Goal: Task Accomplishment & Management: Use online tool/utility

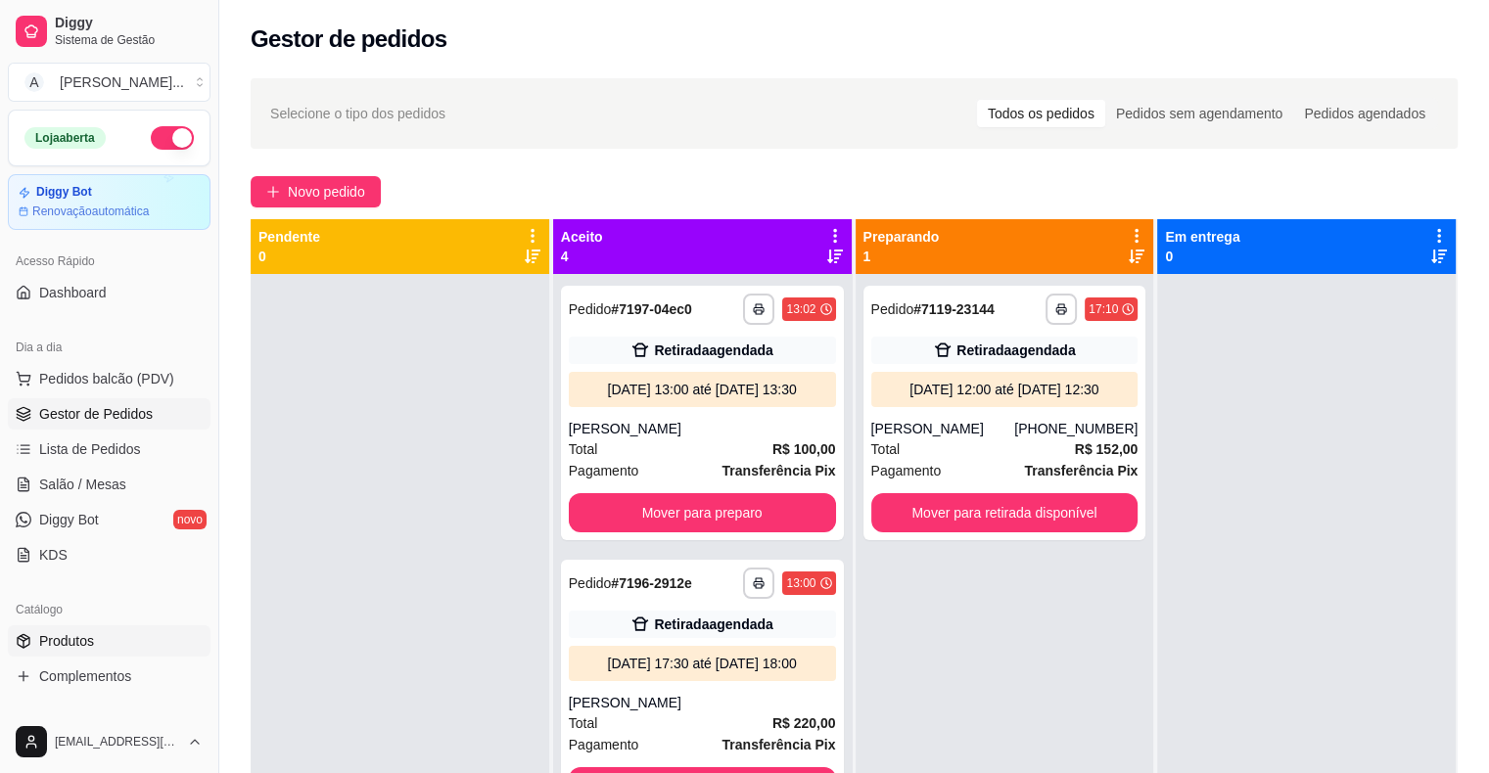
click at [170, 644] on link "Produtos" at bounding box center [109, 640] width 203 height 31
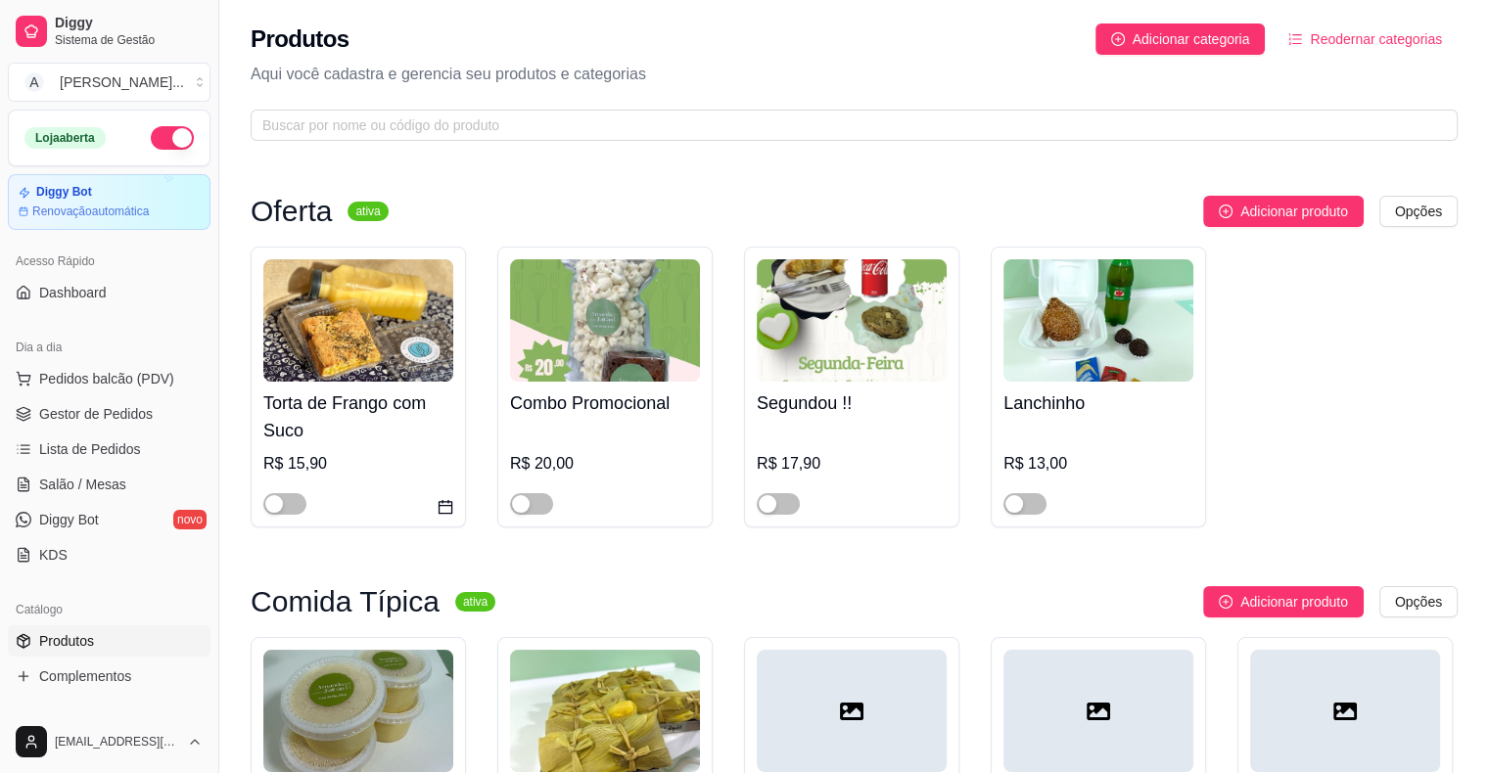
scroll to position [392, 0]
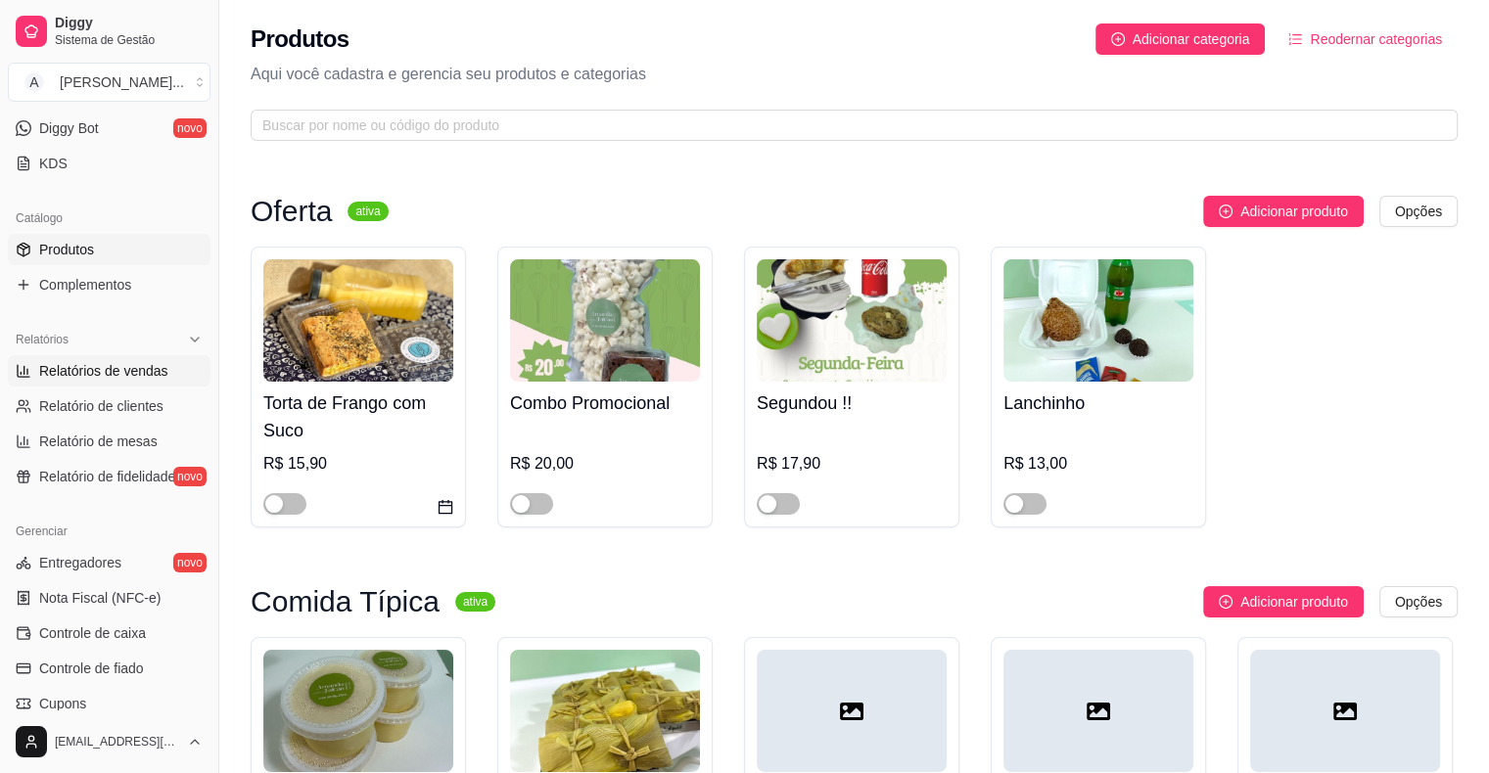
click at [134, 378] on span "Relatórios de vendas" at bounding box center [103, 371] width 129 height 20
select select "ALL"
select select "0"
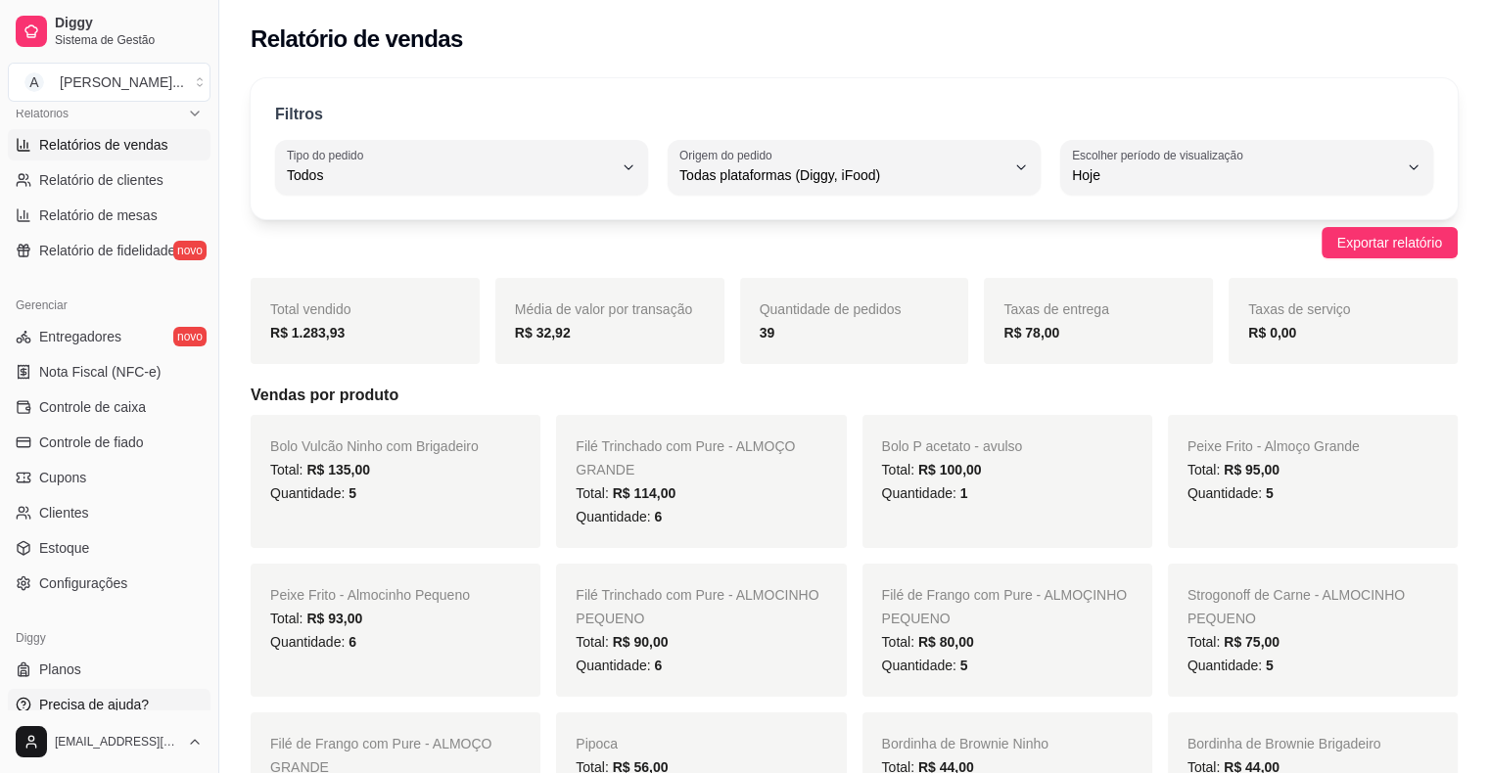
scroll to position [634, 0]
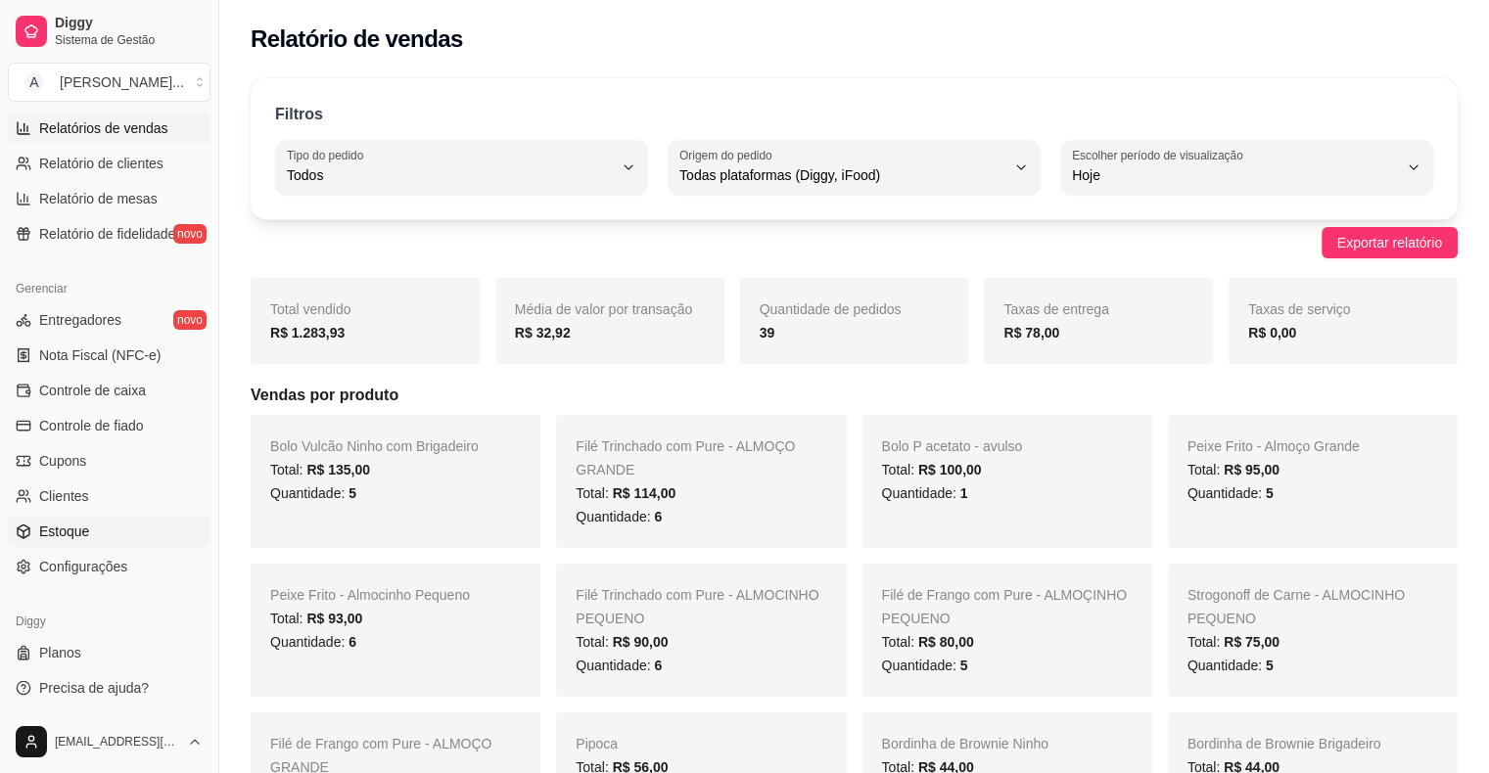
click at [114, 529] on link "Estoque" at bounding box center [109, 531] width 203 height 31
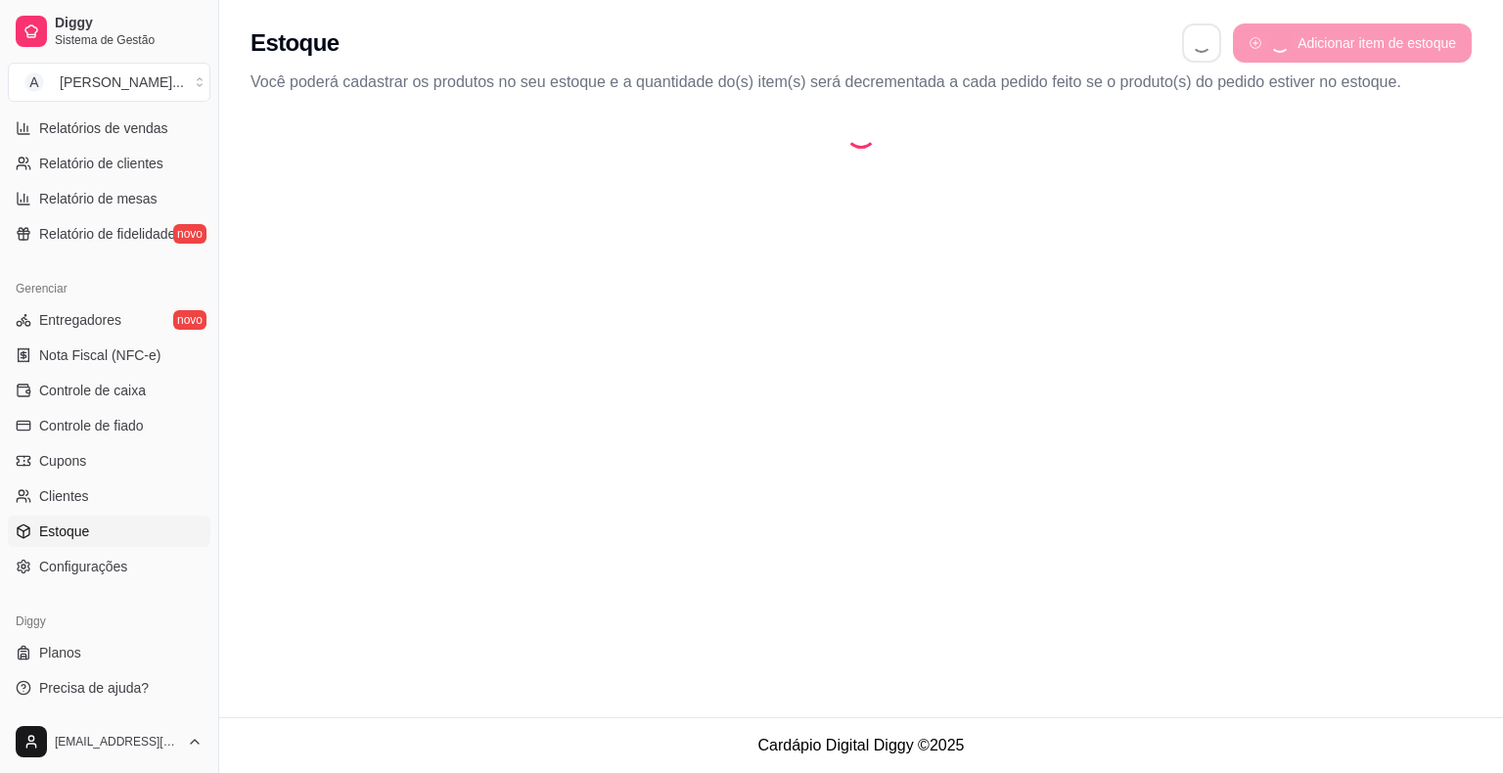
select select "QUANTITY_ORDER"
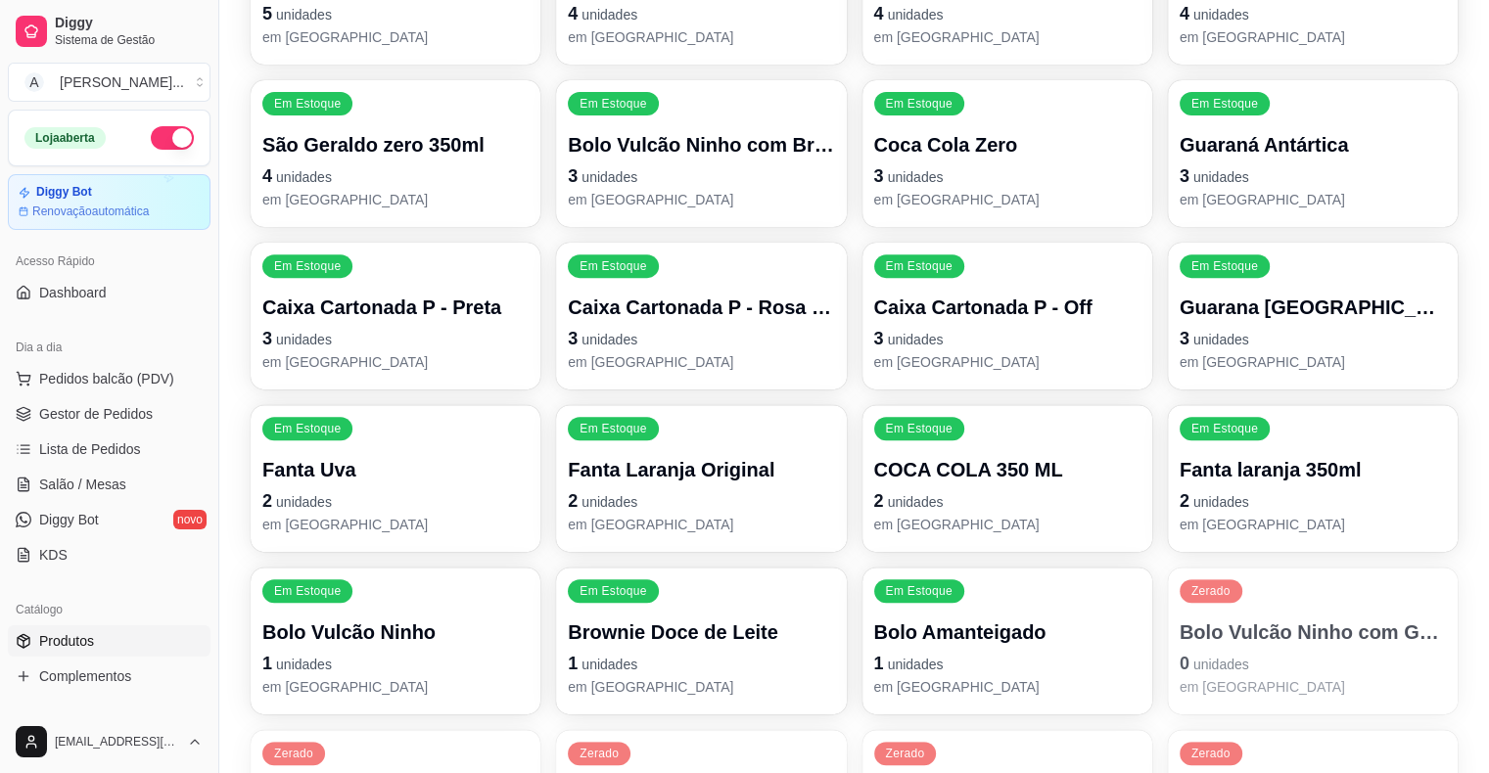
click at [106, 637] on link "Produtos" at bounding box center [109, 640] width 203 height 31
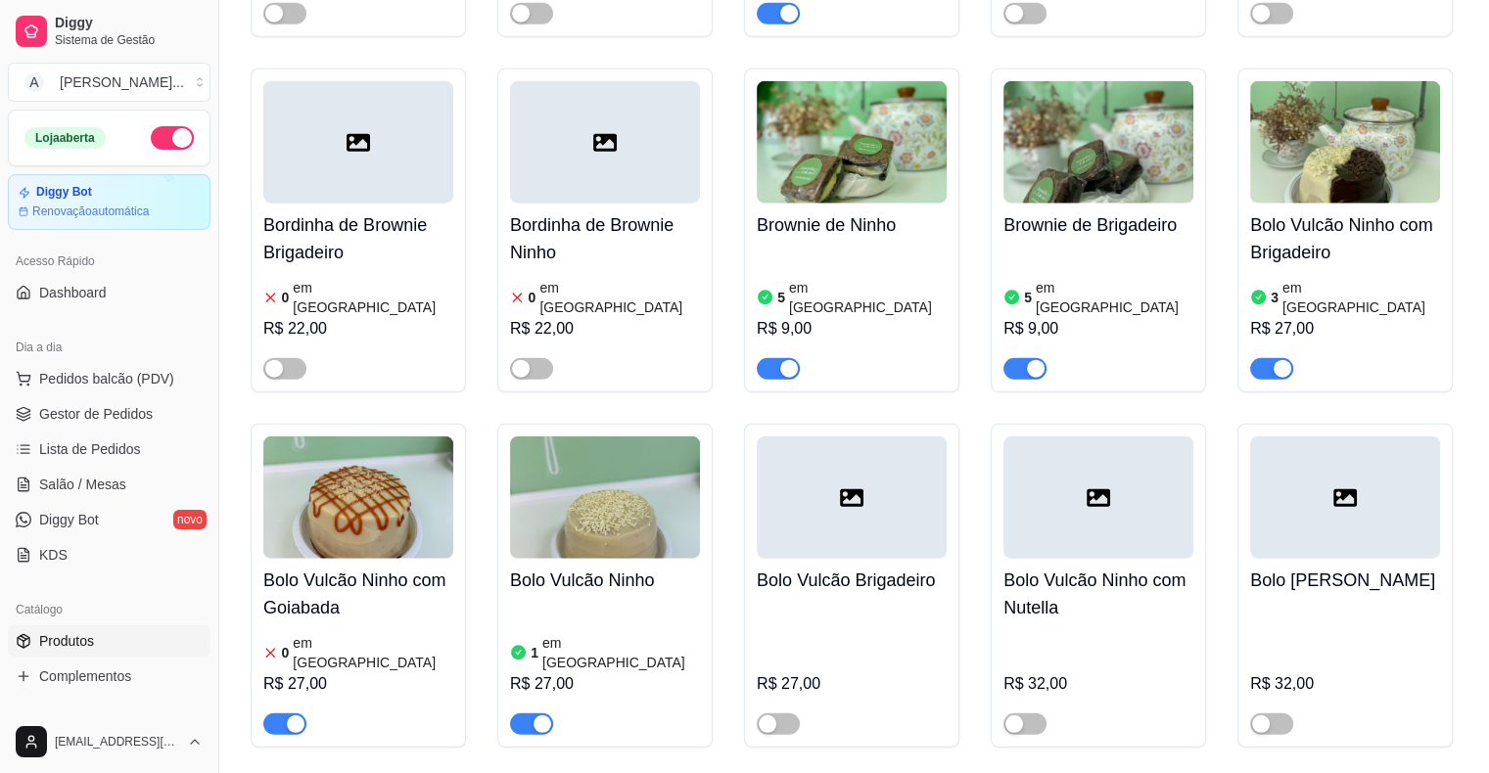
scroll to position [4992, 0]
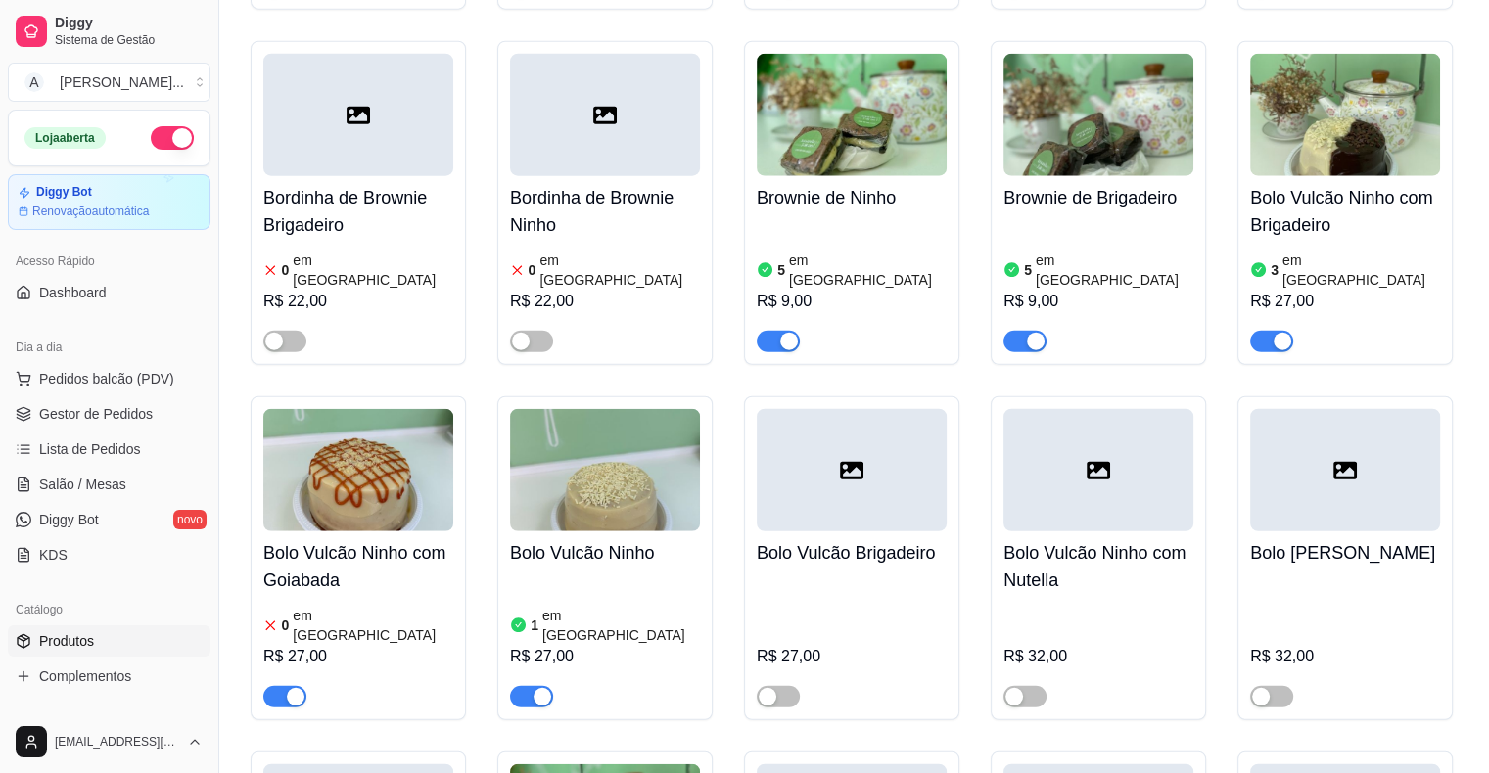
click at [290, 688] on div "button" at bounding box center [296, 697] width 18 height 18
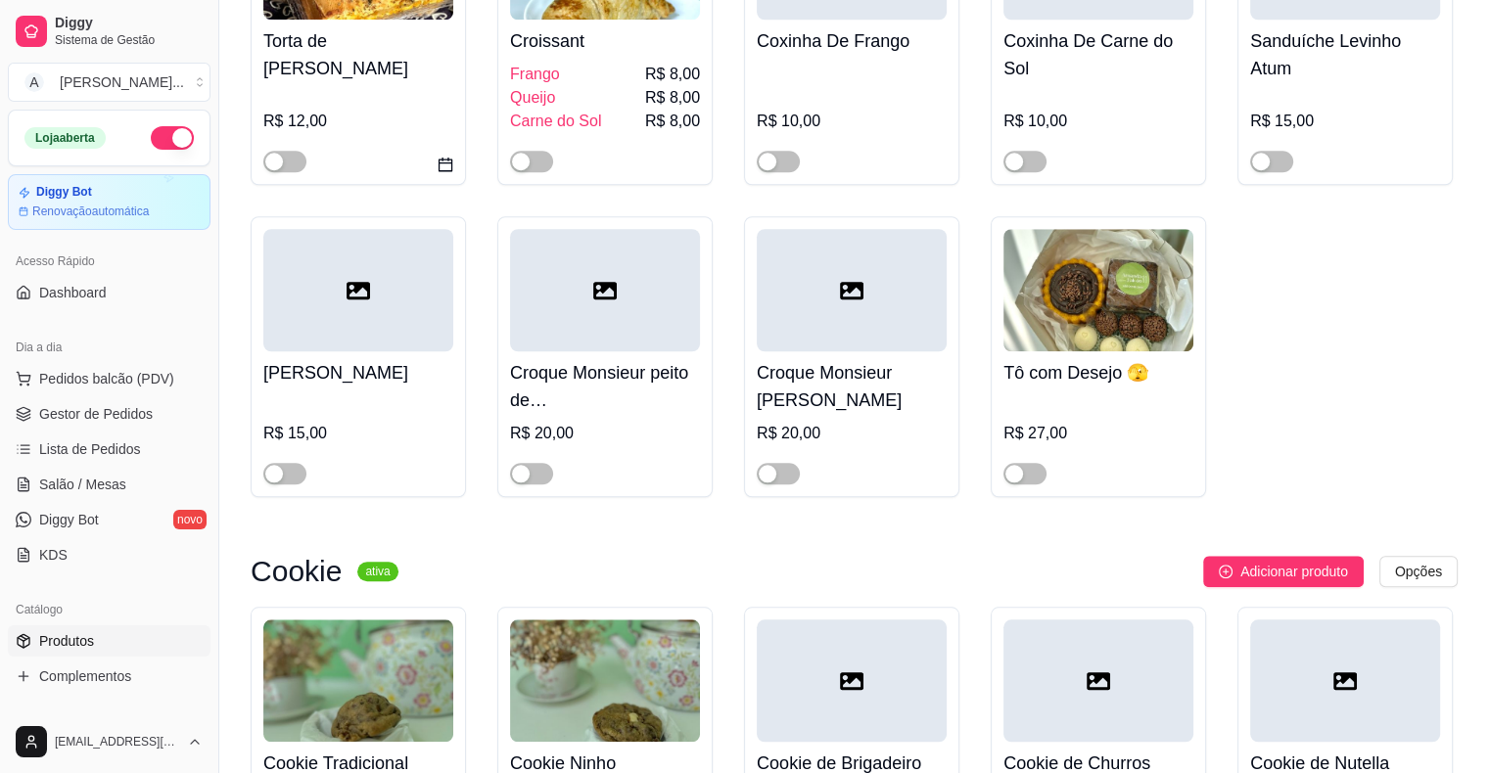
scroll to position [9396, 0]
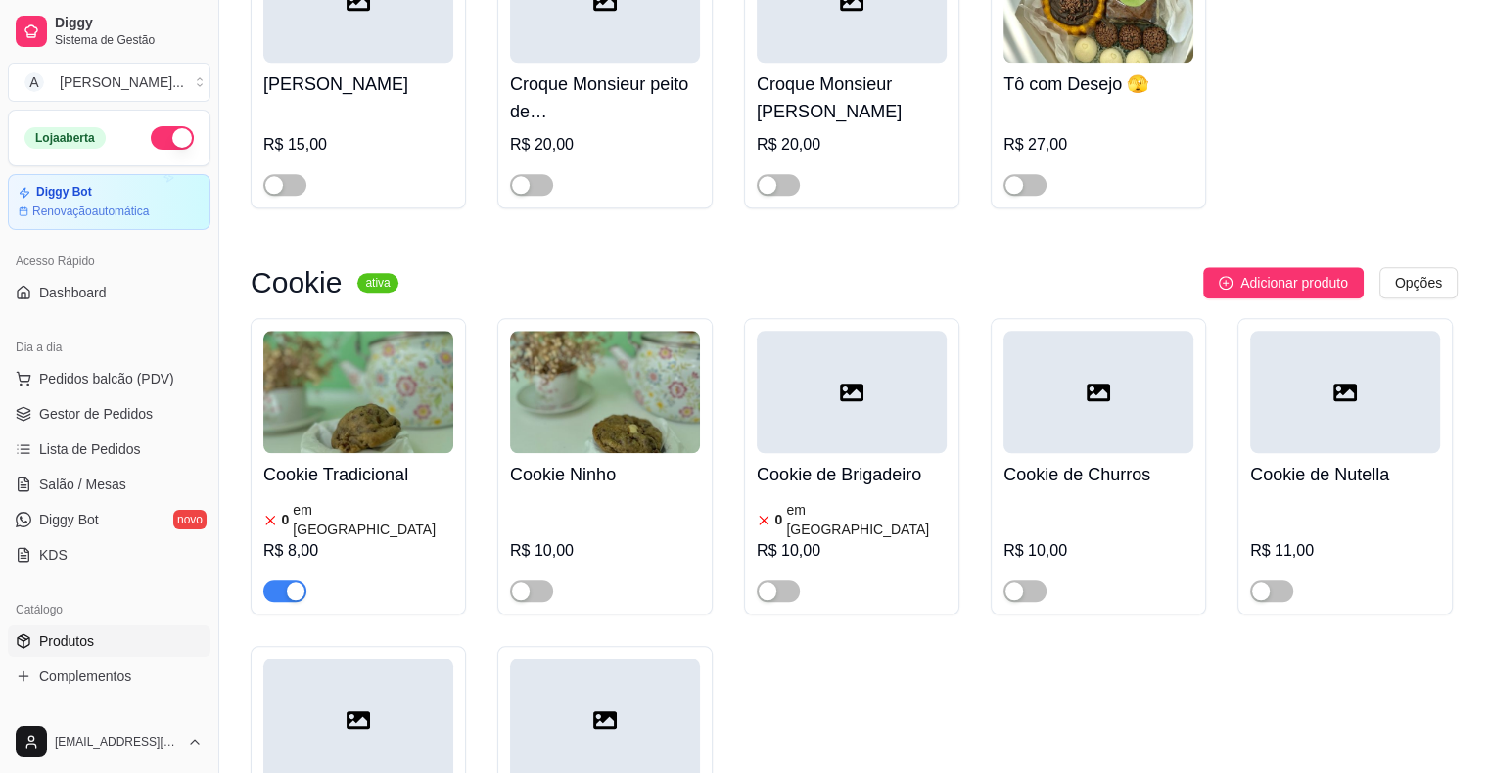
click at [289, 582] on div "button" at bounding box center [296, 591] width 18 height 18
click at [106, 421] on span "Gestor de Pedidos" at bounding box center [96, 414] width 114 height 20
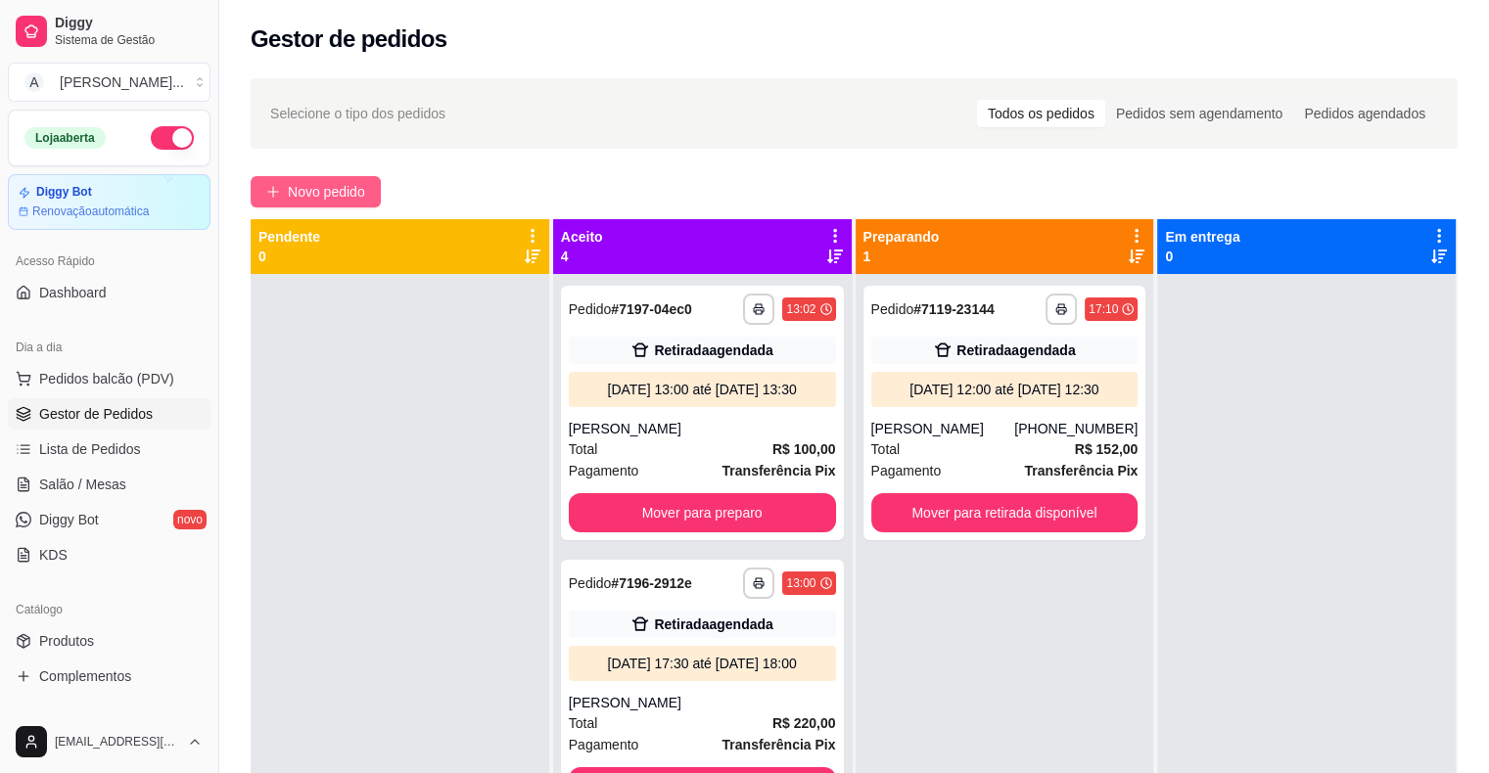
click at [337, 200] on span "Novo pedido" at bounding box center [326, 192] width 77 height 22
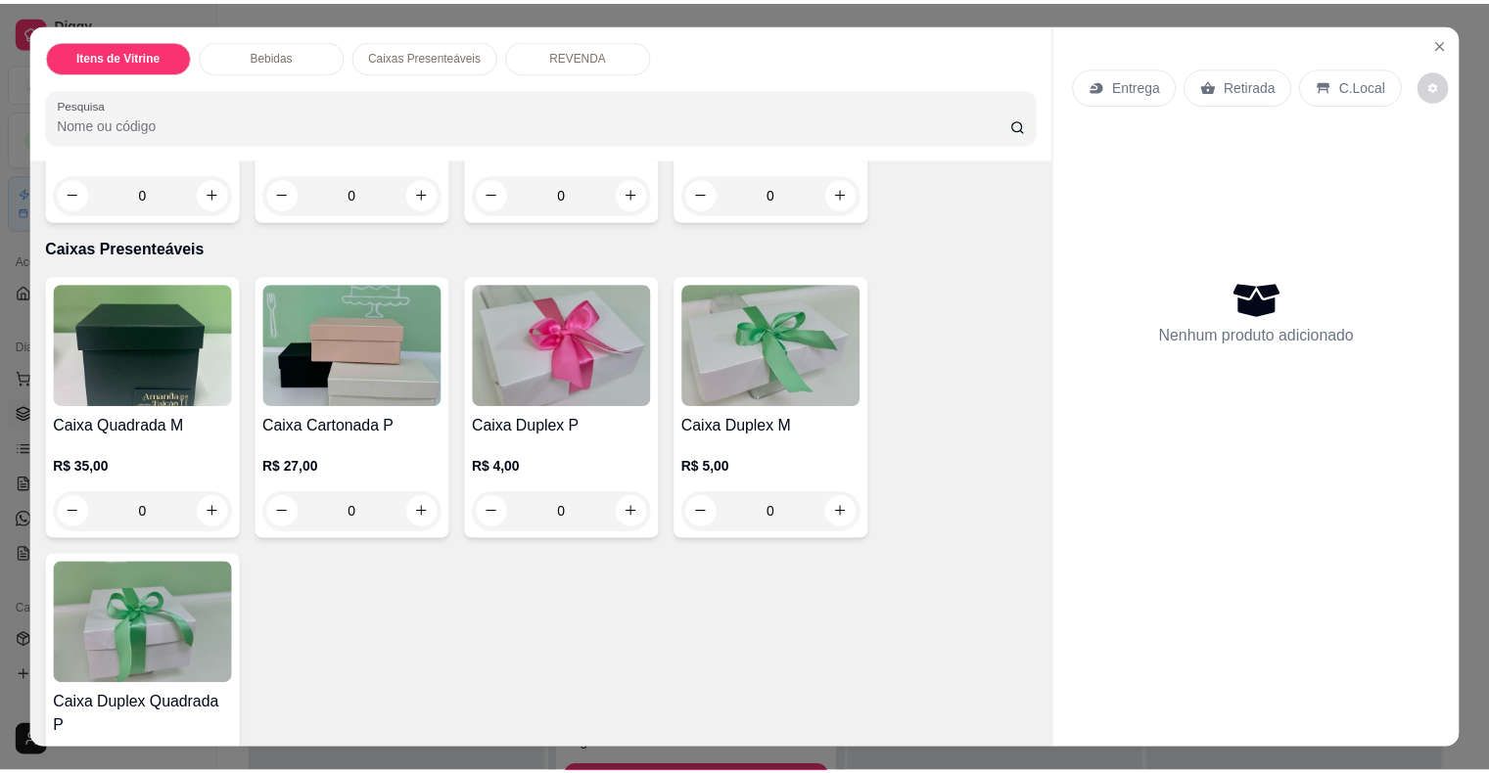
scroll to position [1272, 0]
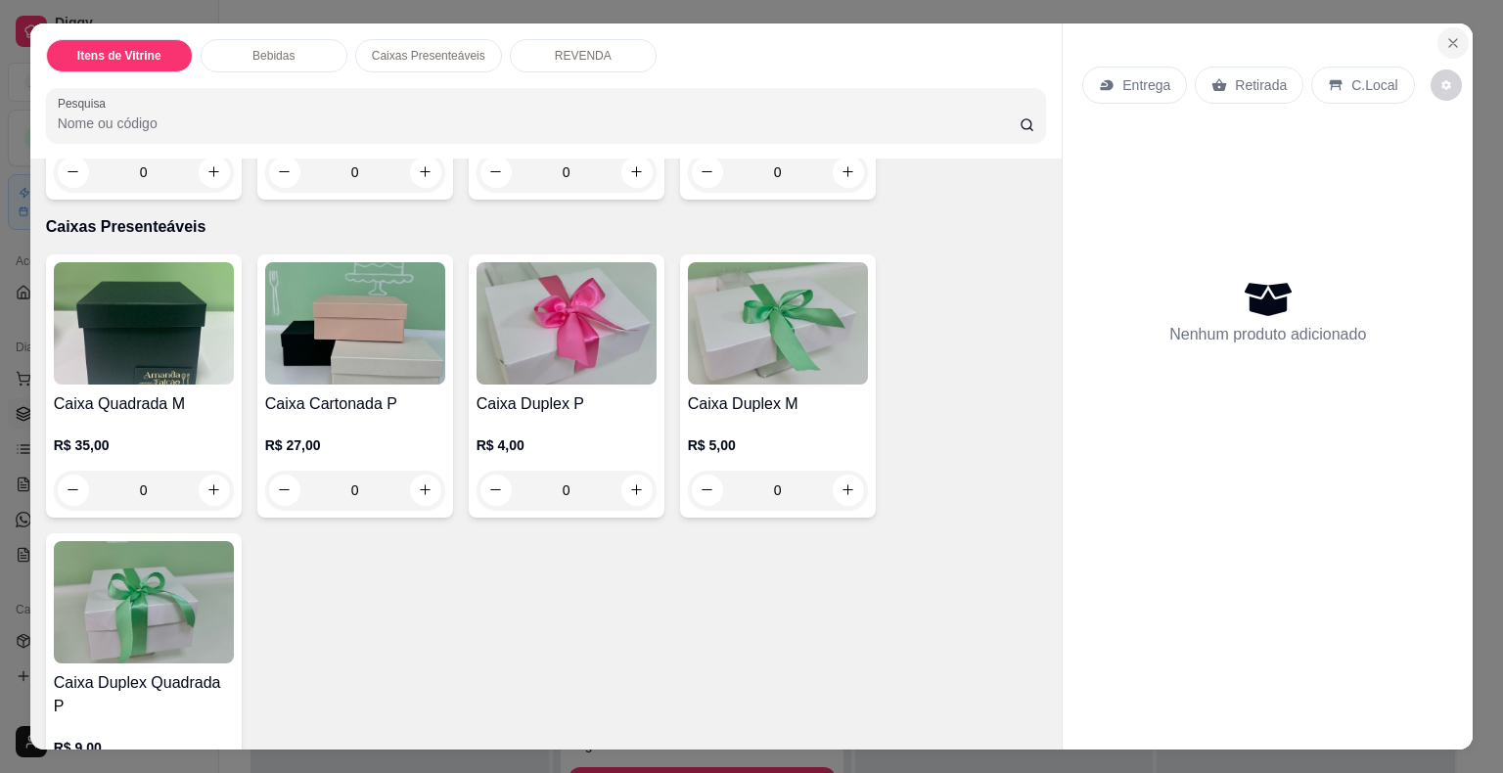
click at [1446, 35] on icon "Close" at bounding box center [1454, 43] width 16 height 16
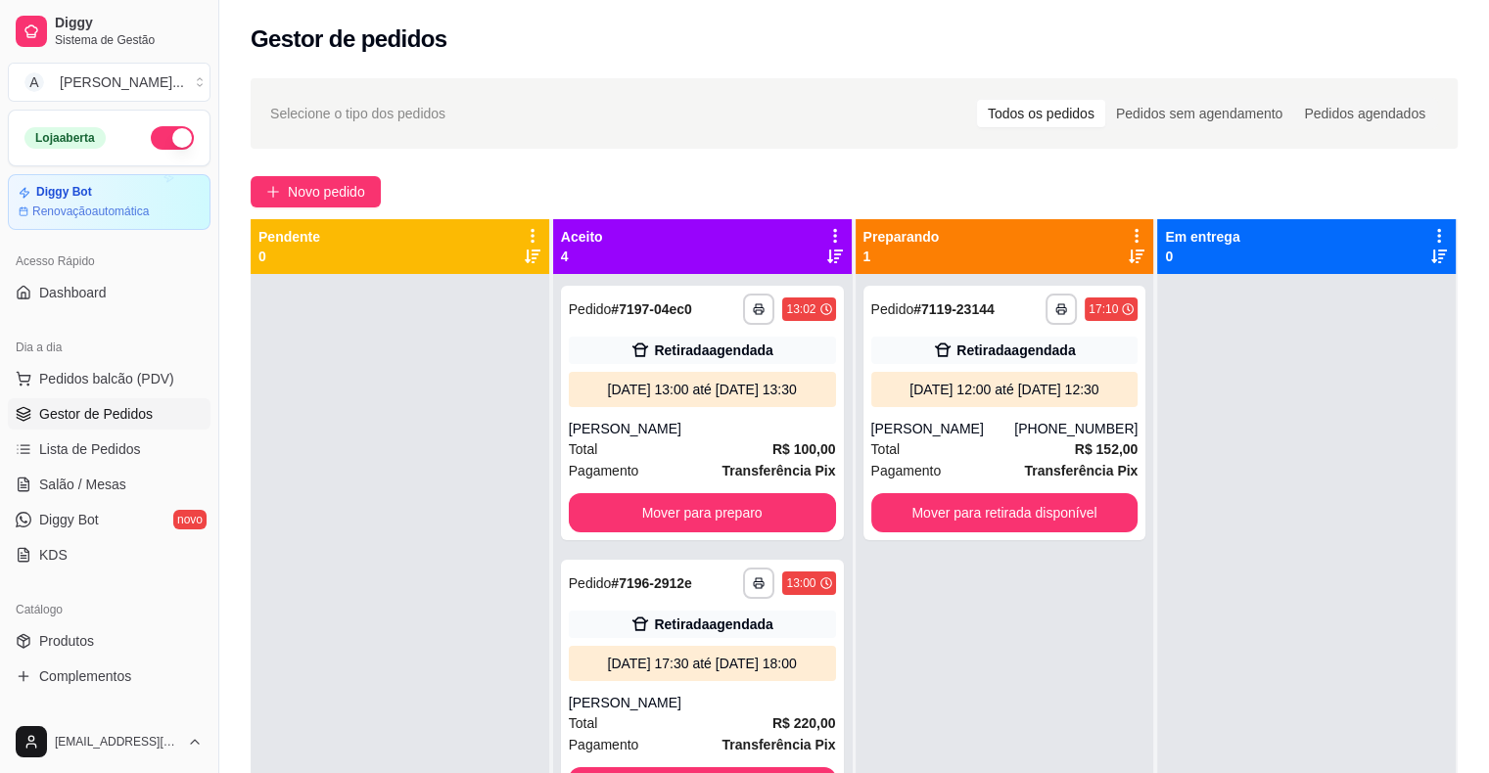
click at [168, 141] on button "button" at bounding box center [172, 137] width 43 height 23
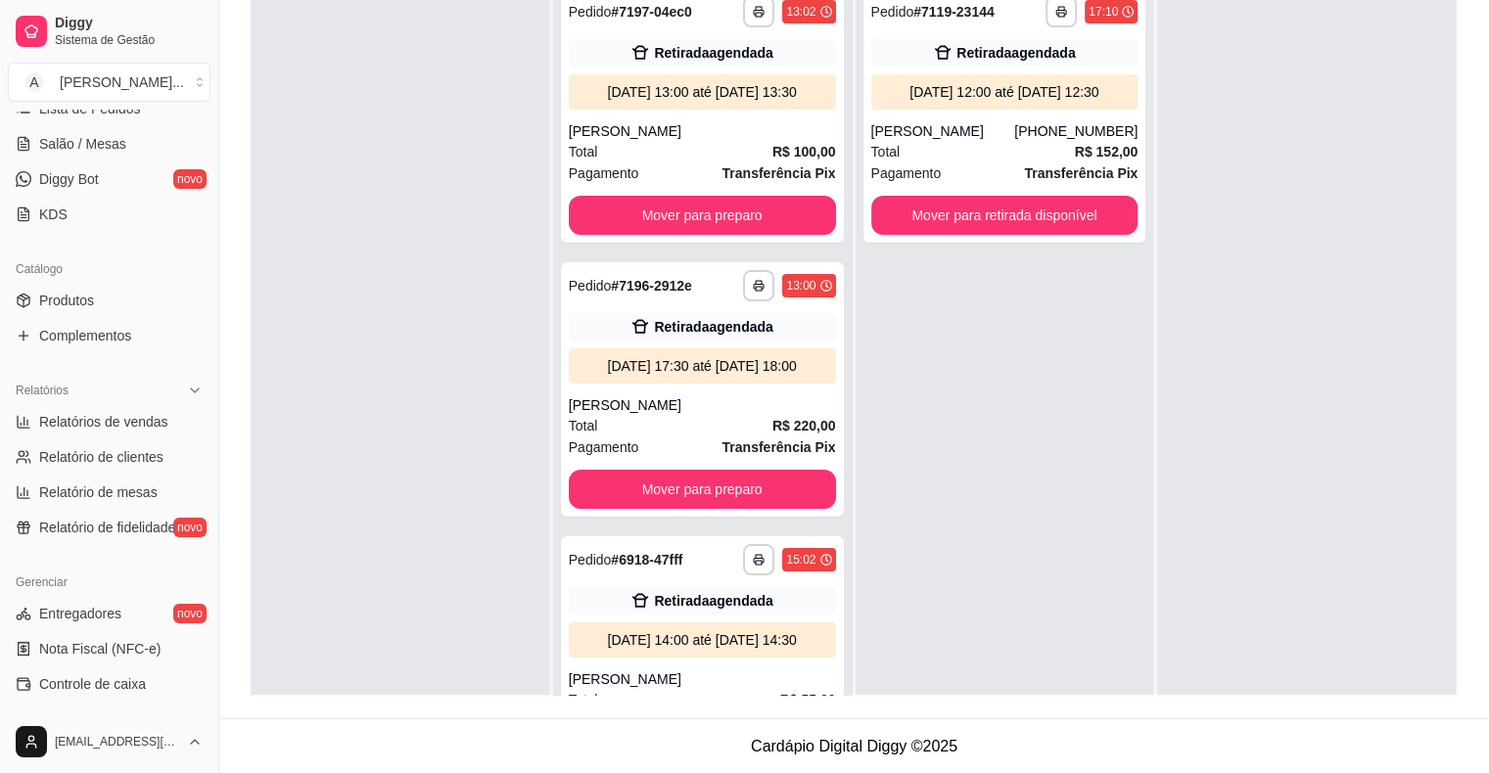
scroll to position [243, 0]
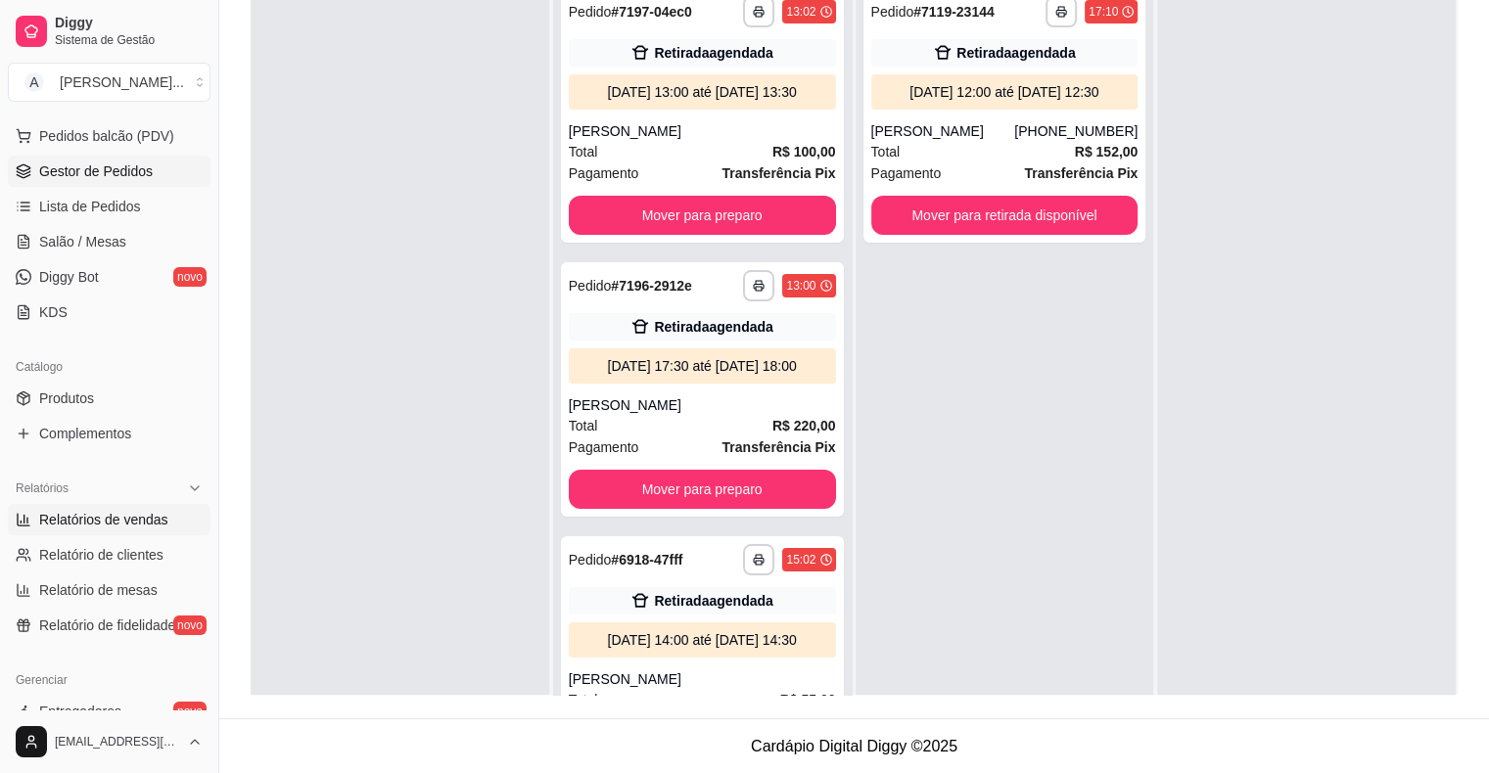
click at [140, 526] on span "Relatórios de vendas" at bounding box center [103, 520] width 129 height 20
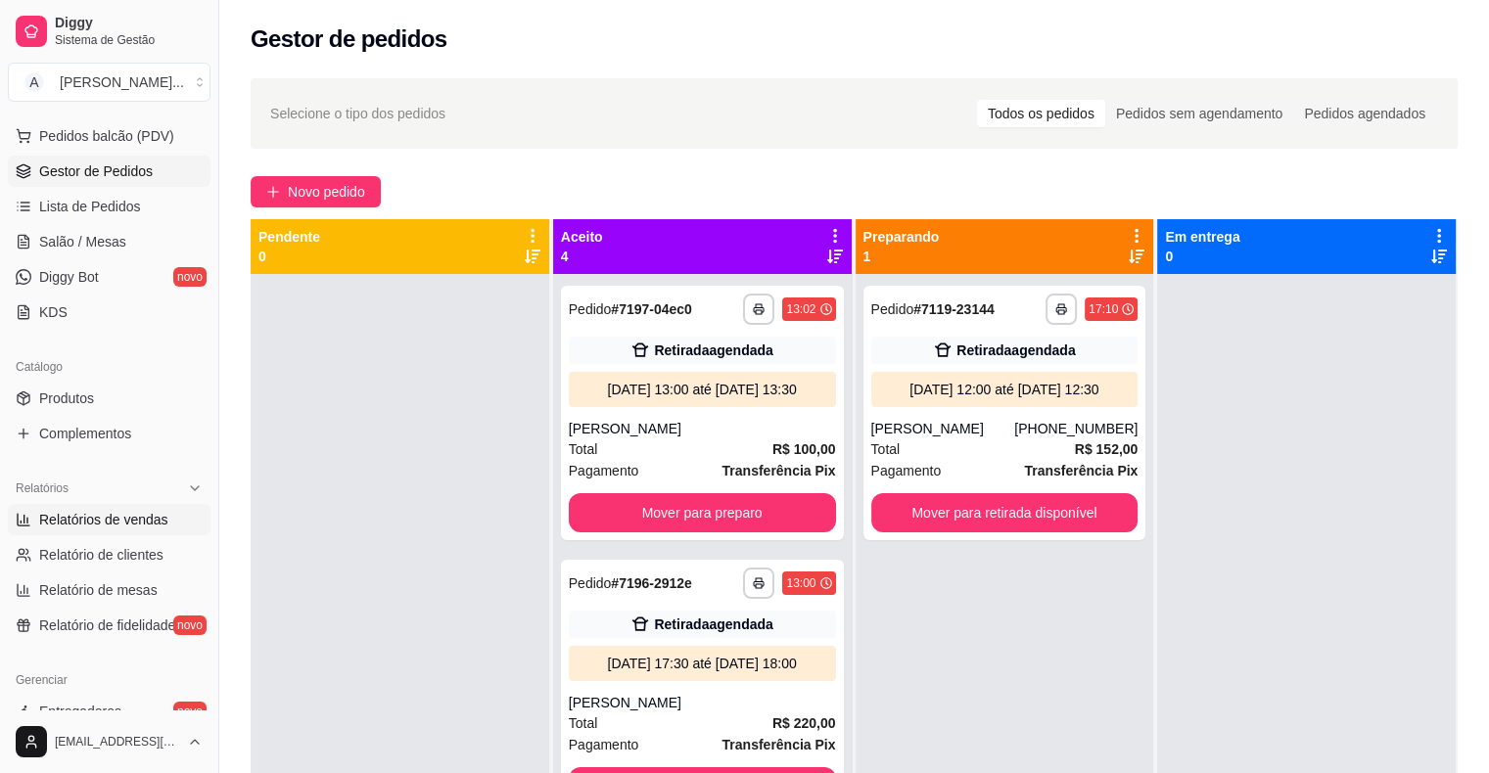
select select "ALL"
select select "0"
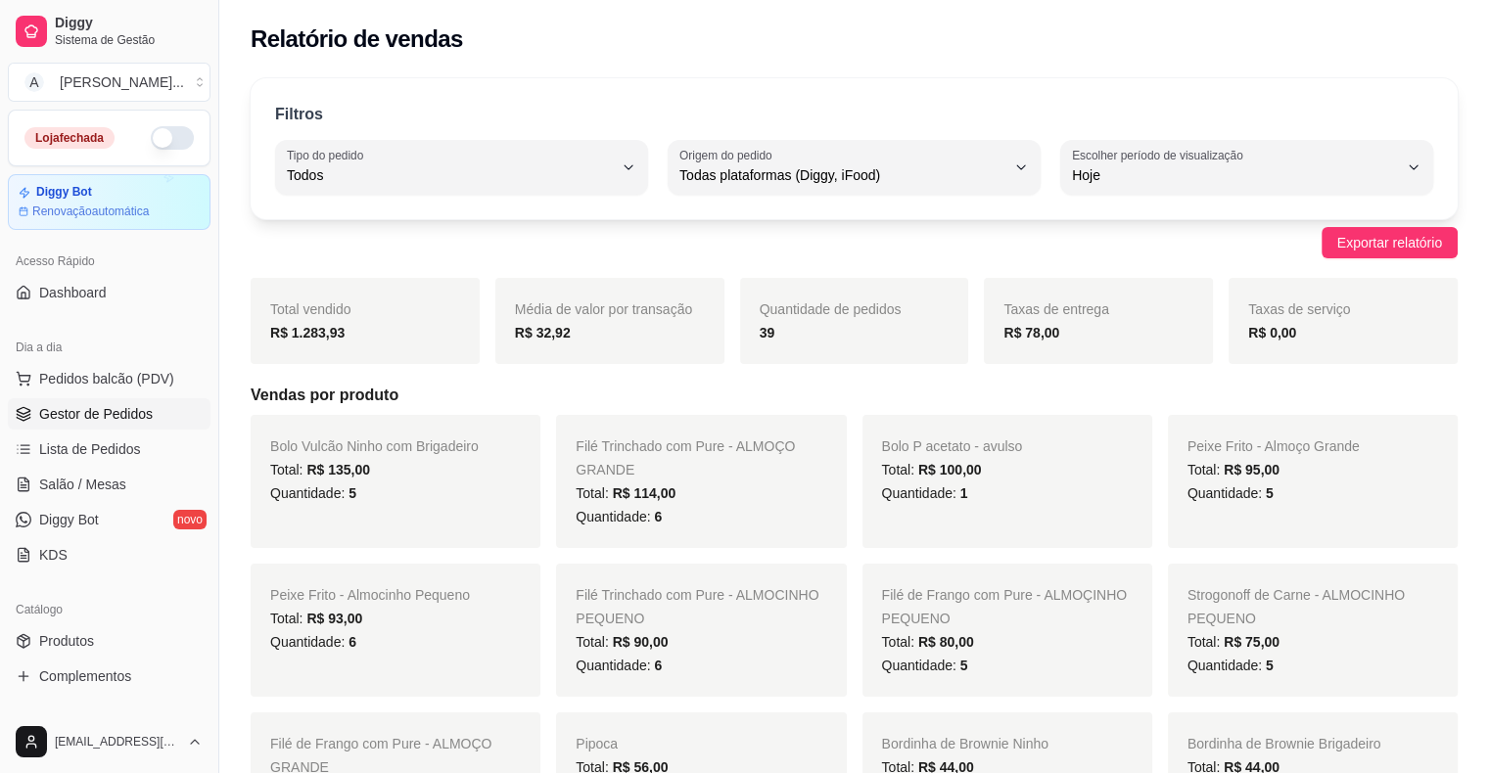
click at [115, 404] on span "Gestor de Pedidos" at bounding box center [96, 414] width 114 height 20
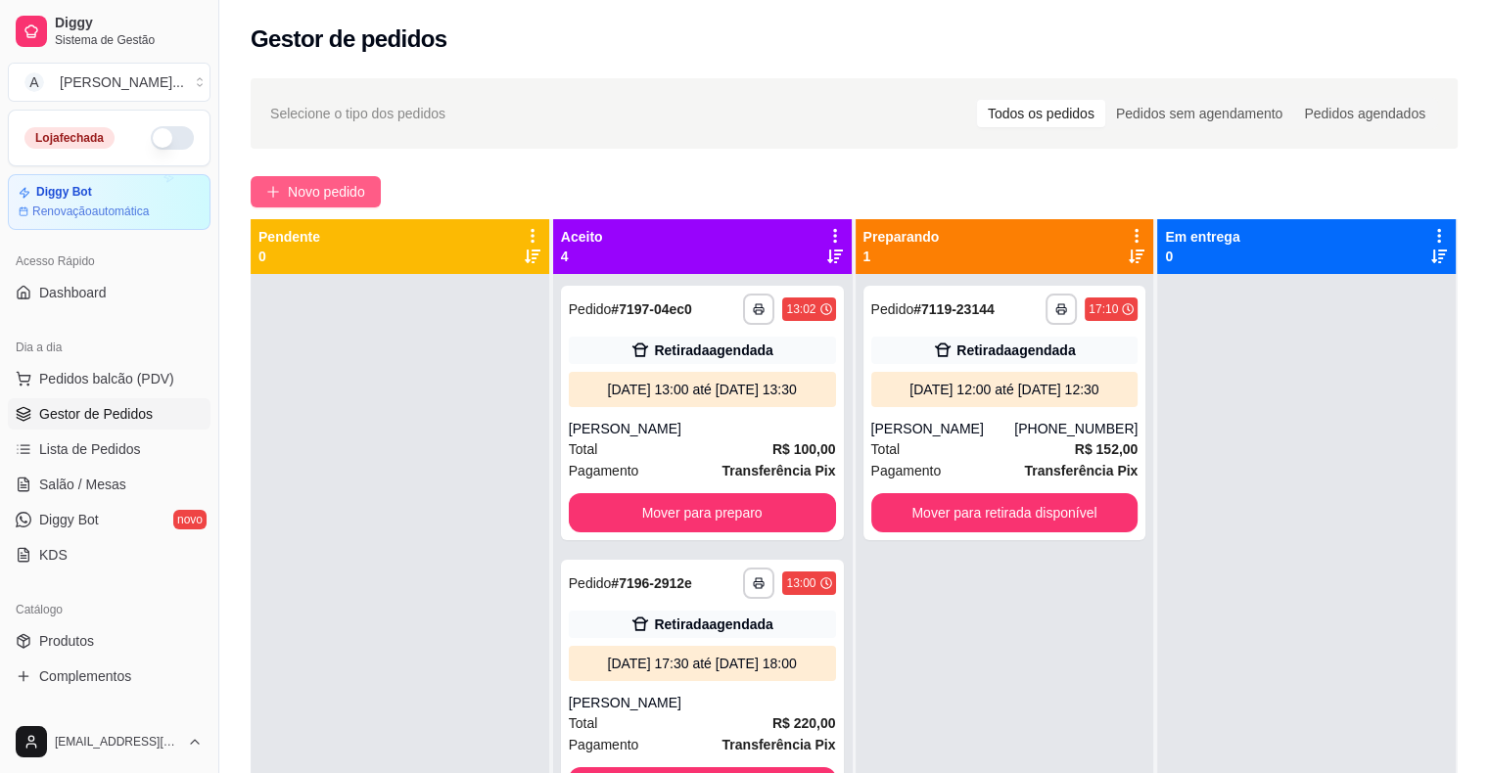
click at [342, 190] on span "Novo pedido" at bounding box center [326, 192] width 77 height 22
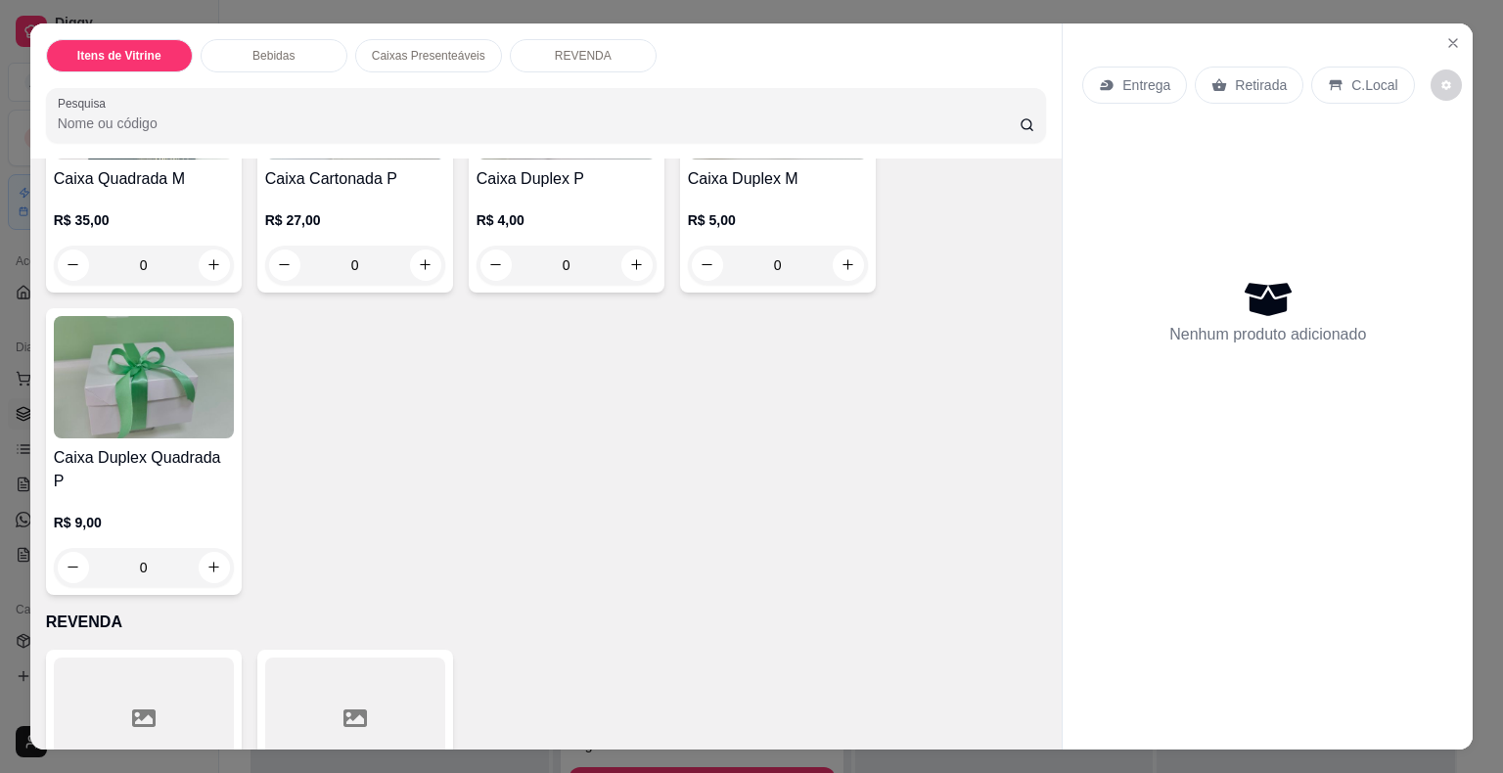
scroll to position [1468, 0]
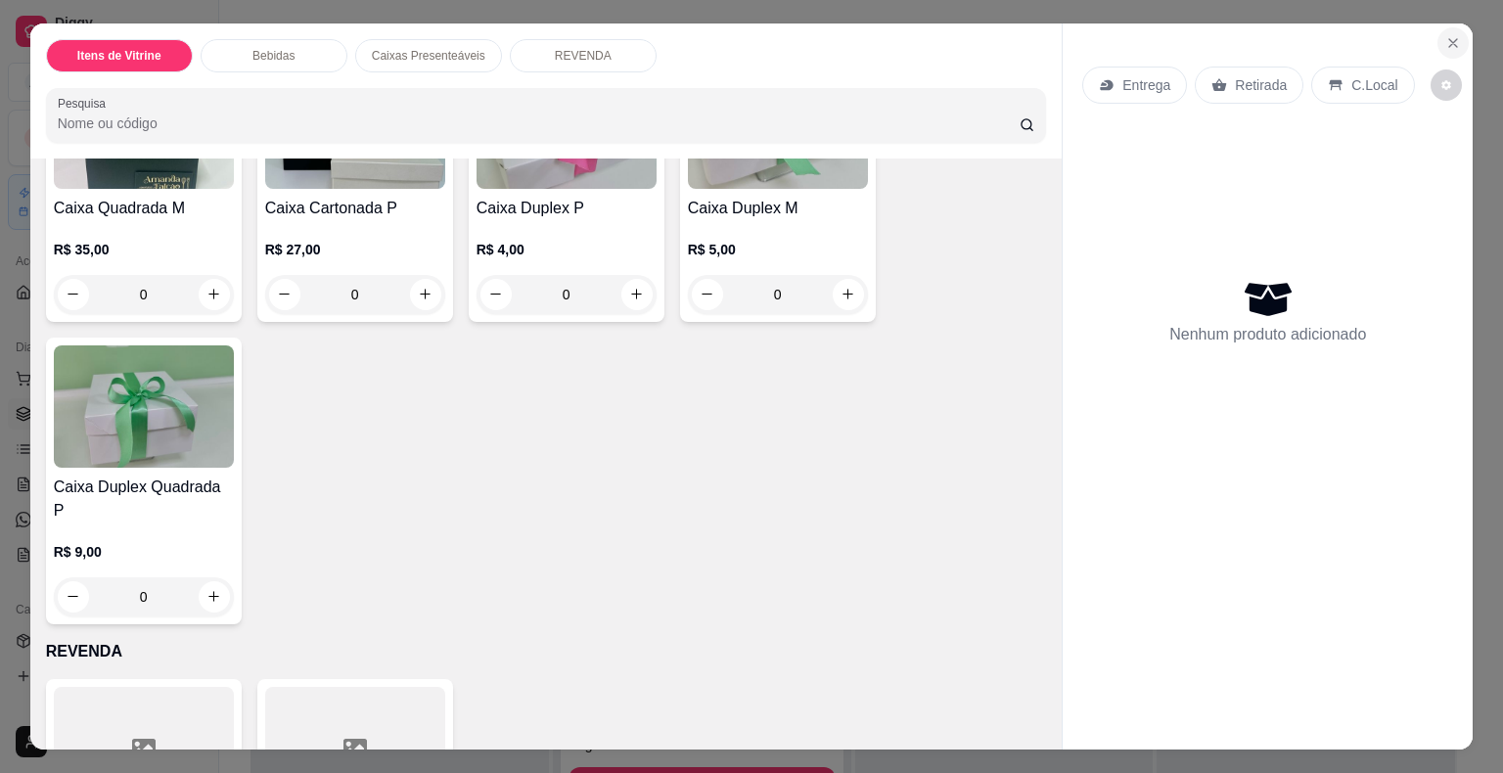
click at [1438, 39] on button "Close" at bounding box center [1453, 42] width 31 height 31
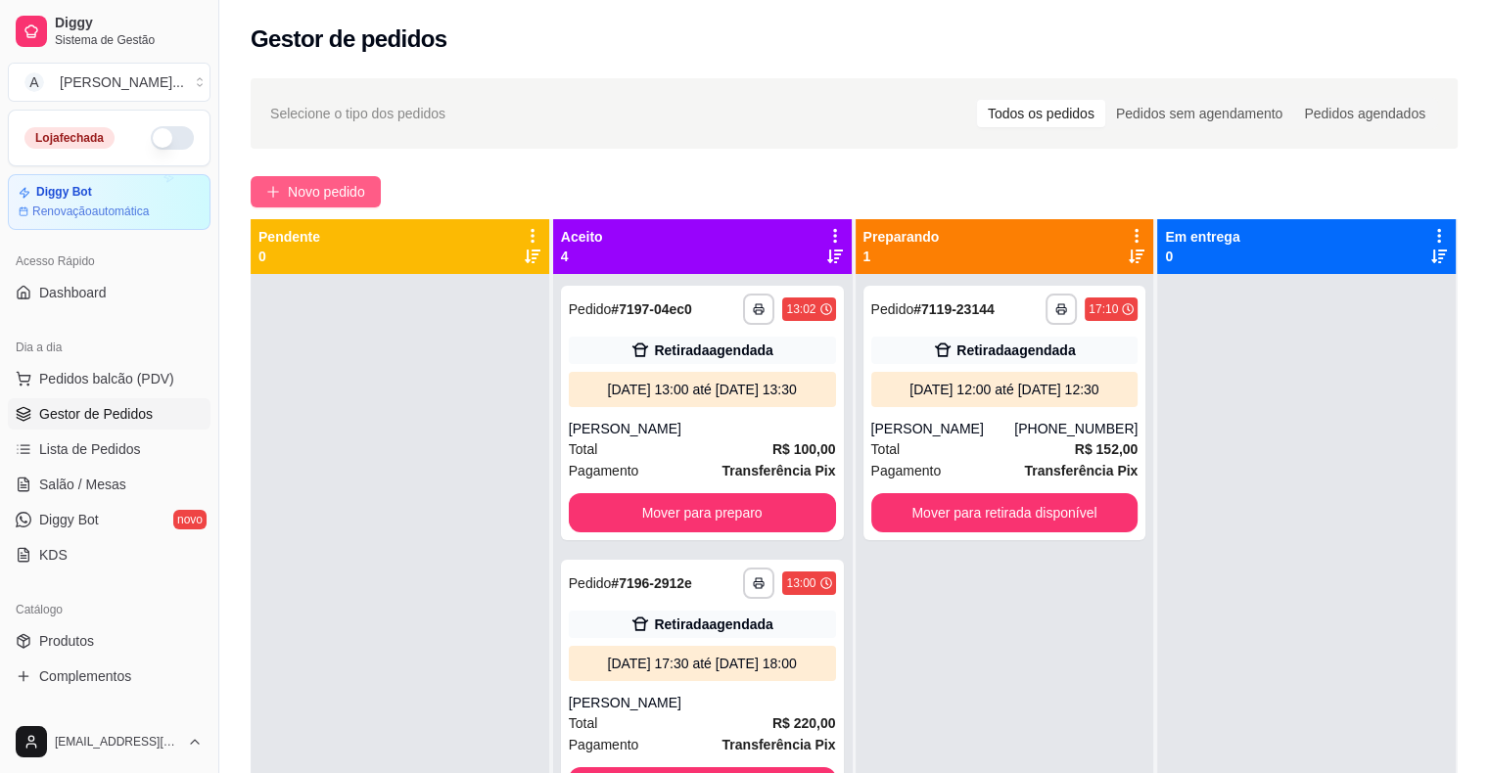
click at [315, 194] on span "Novo pedido" at bounding box center [326, 192] width 77 height 22
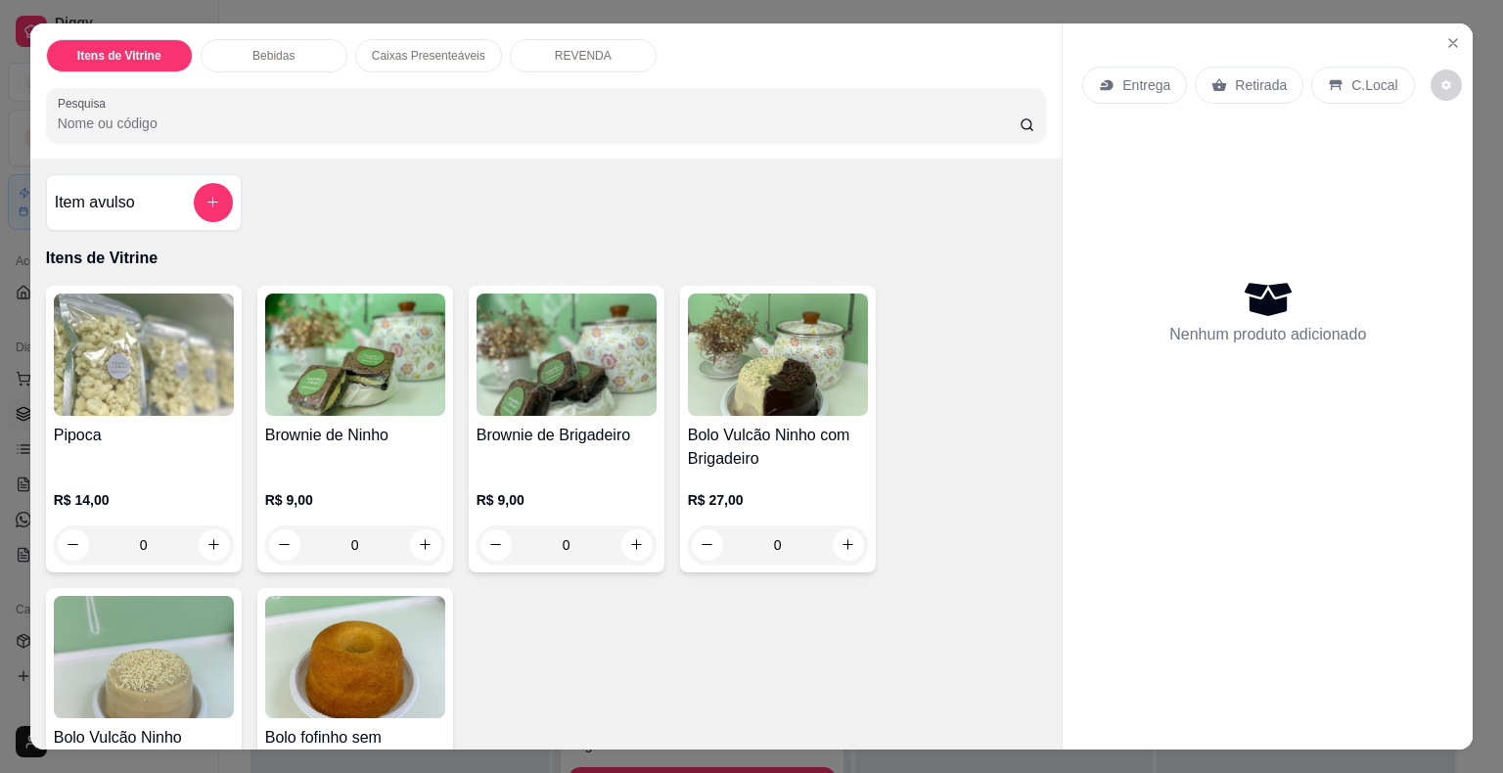
click at [157, 346] on img at bounding box center [144, 355] width 180 height 122
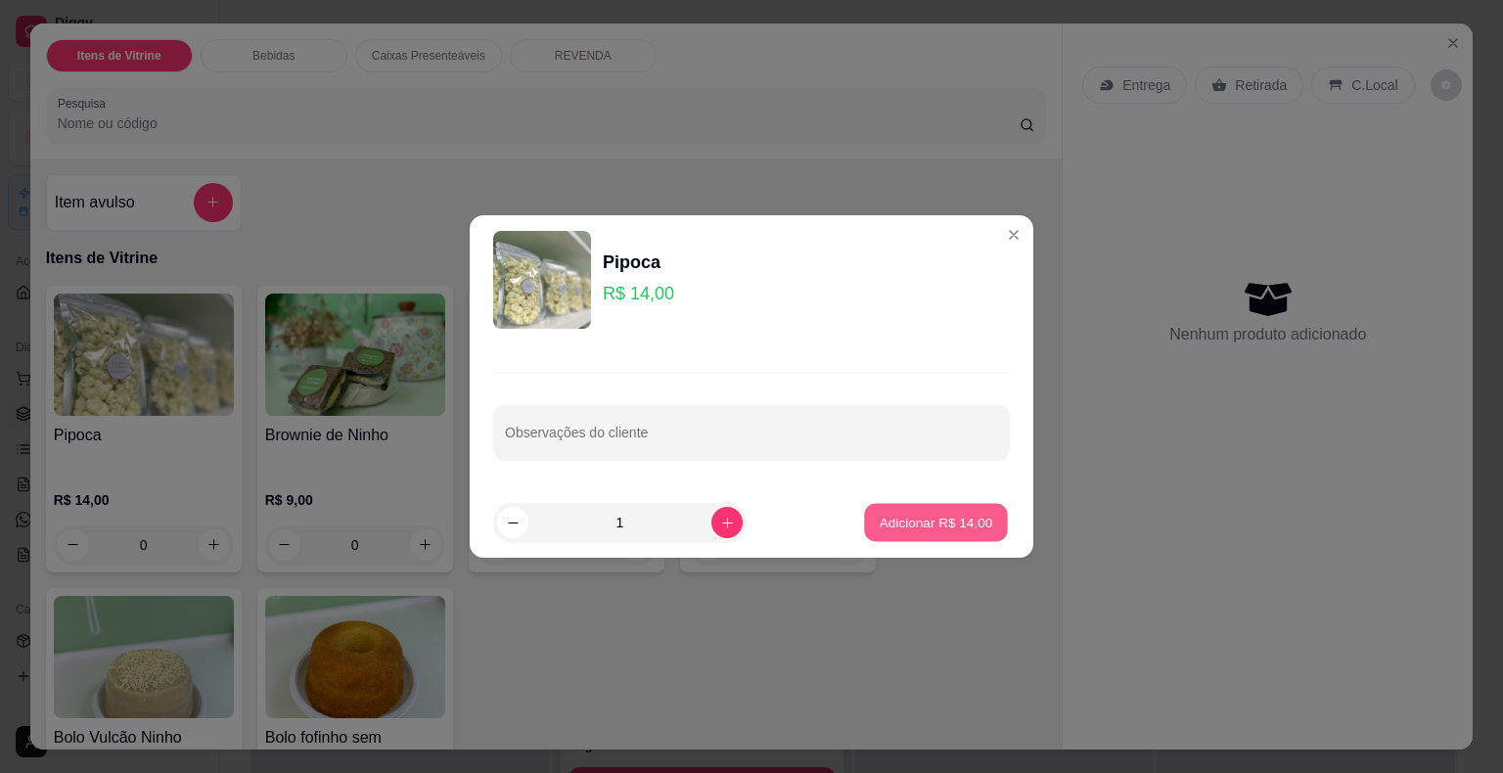
click at [883, 511] on button "Adicionar R$ 14,00" at bounding box center [936, 523] width 144 height 38
type input "1"
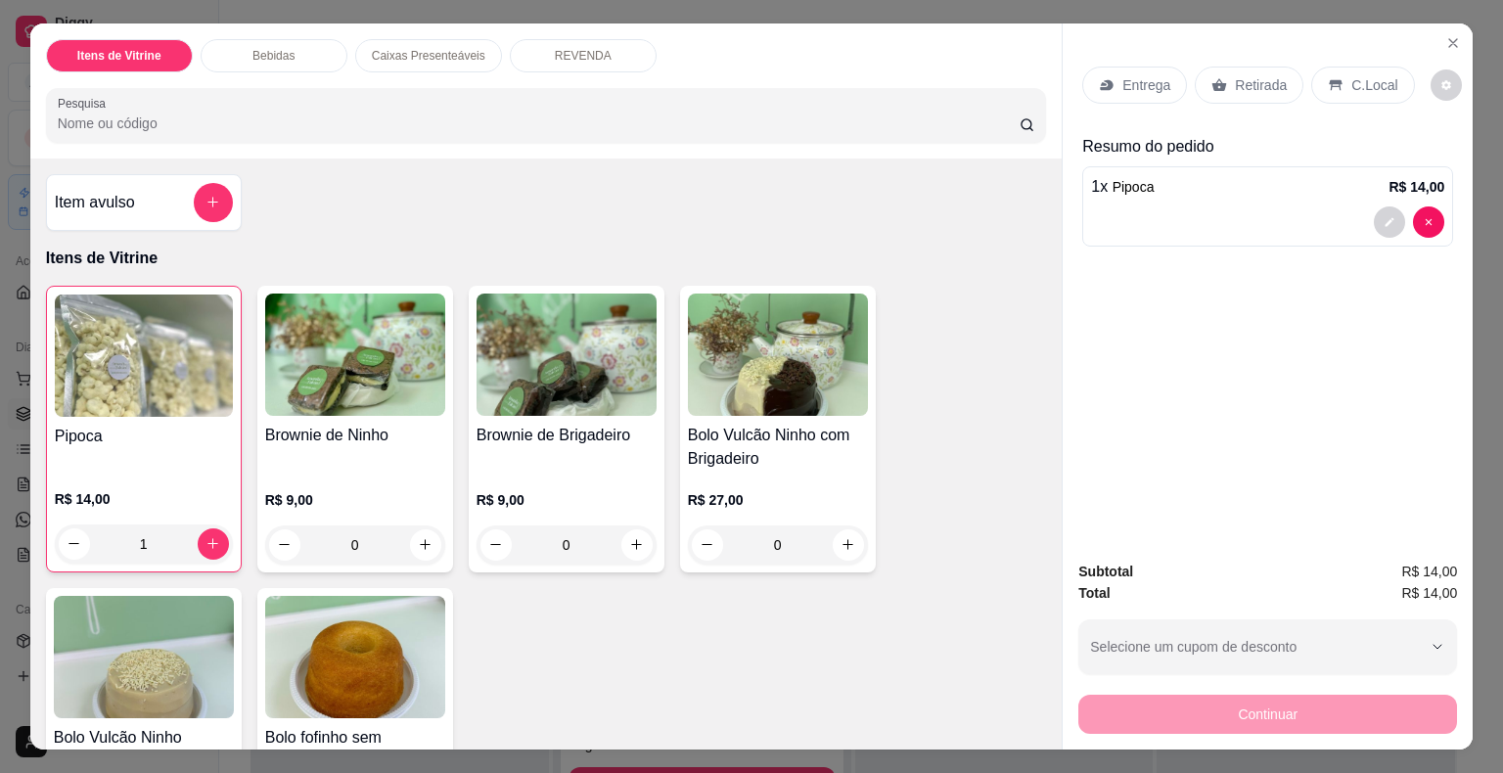
click at [374, 424] on h4 "Brownie de Ninho" at bounding box center [355, 435] width 180 height 23
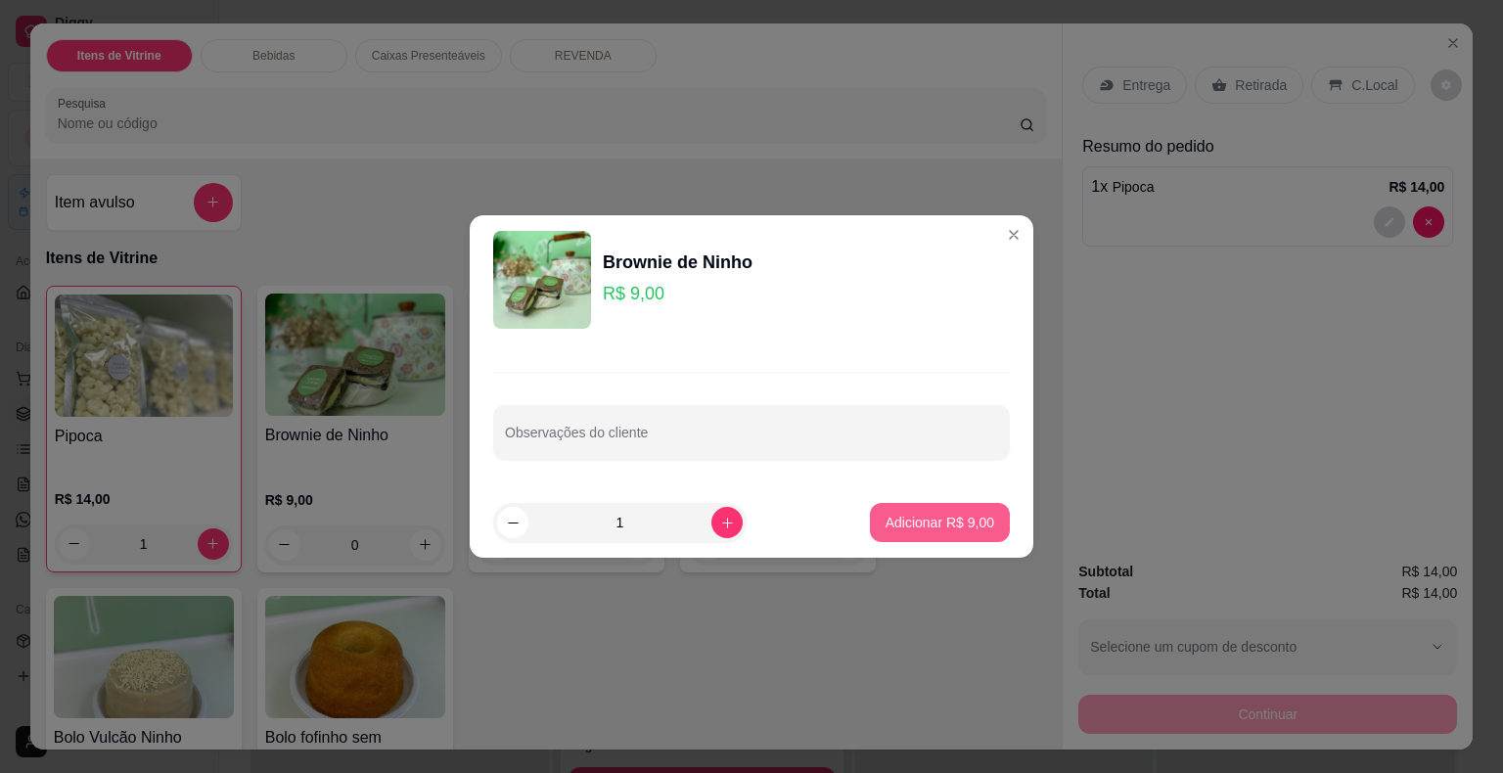
click at [906, 519] on p "Adicionar R$ 9,00" at bounding box center [940, 523] width 109 height 20
type input "1"
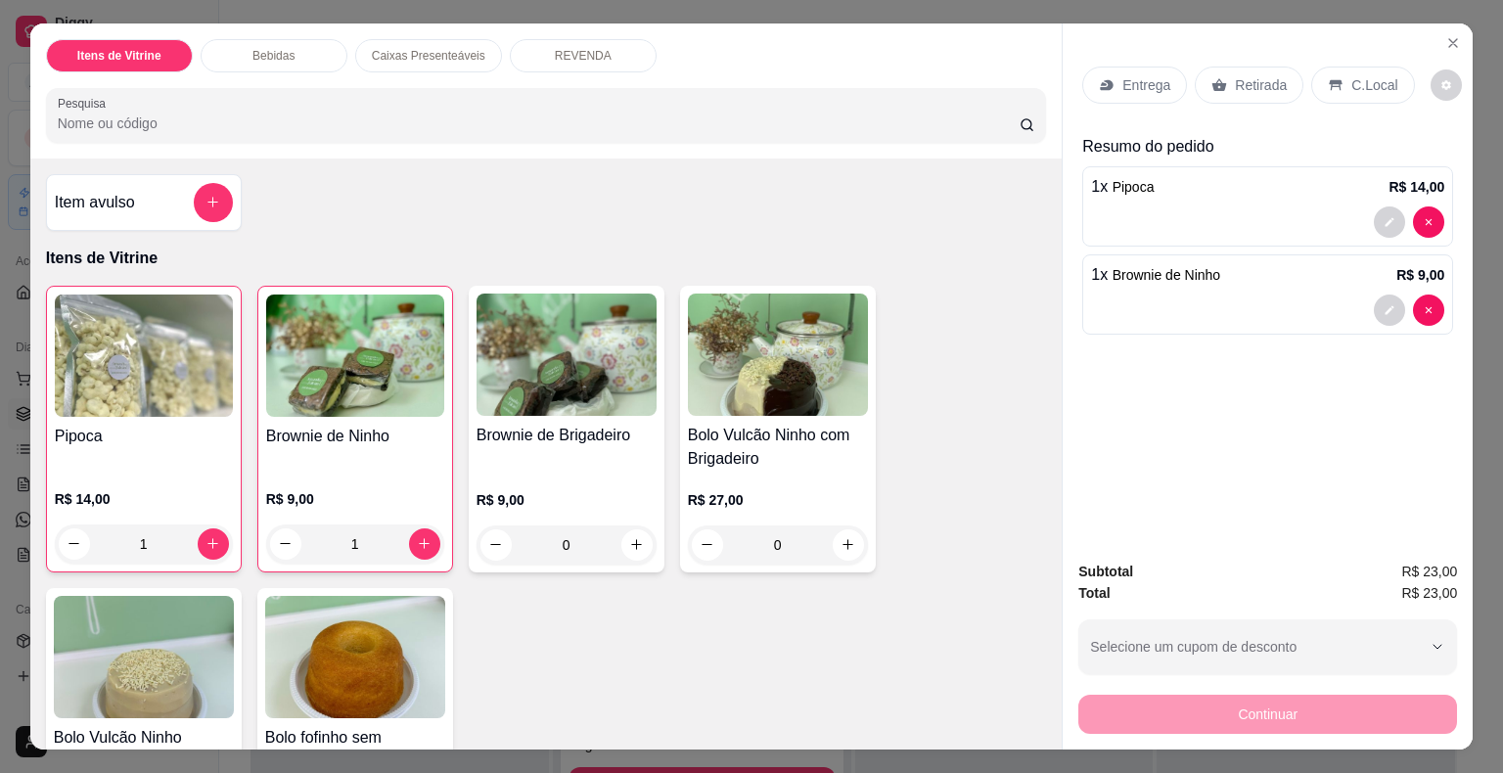
click at [591, 471] on div "R$ 9,00 0" at bounding box center [567, 518] width 180 height 94
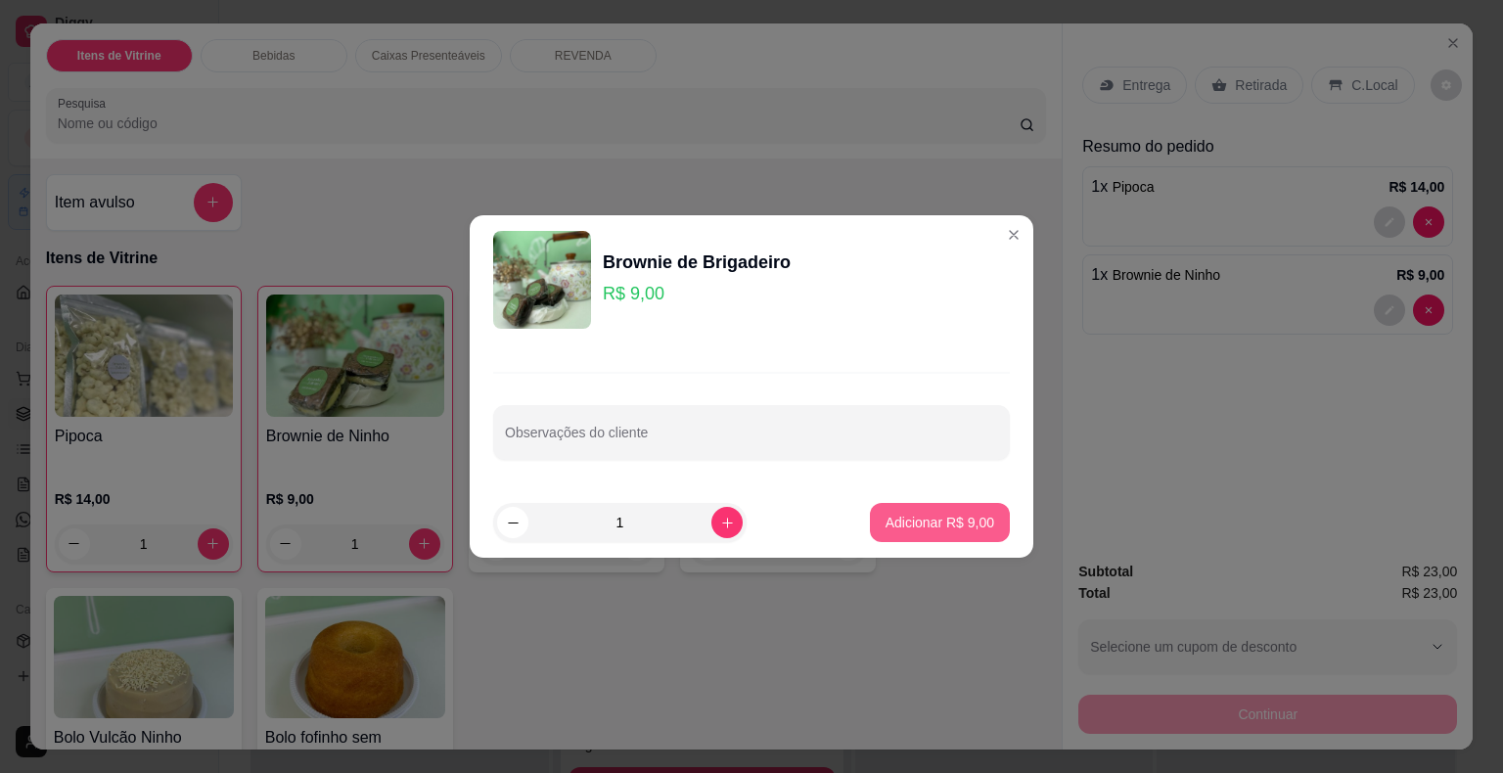
click at [949, 523] on p "Adicionar R$ 9,00" at bounding box center [940, 523] width 109 height 20
type input "1"
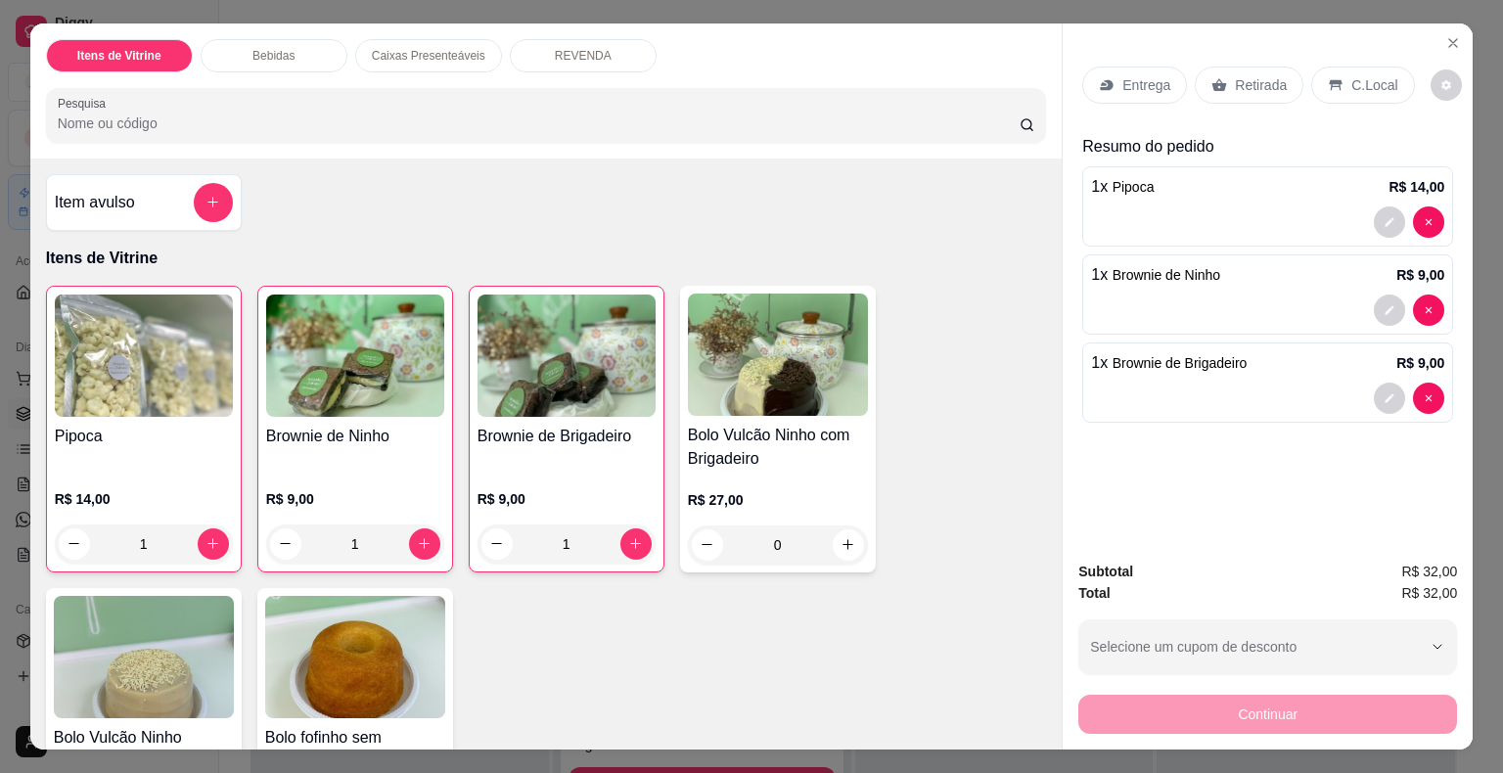
click at [149, 645] on img at bounding box center [144, 657] width 180 height 122
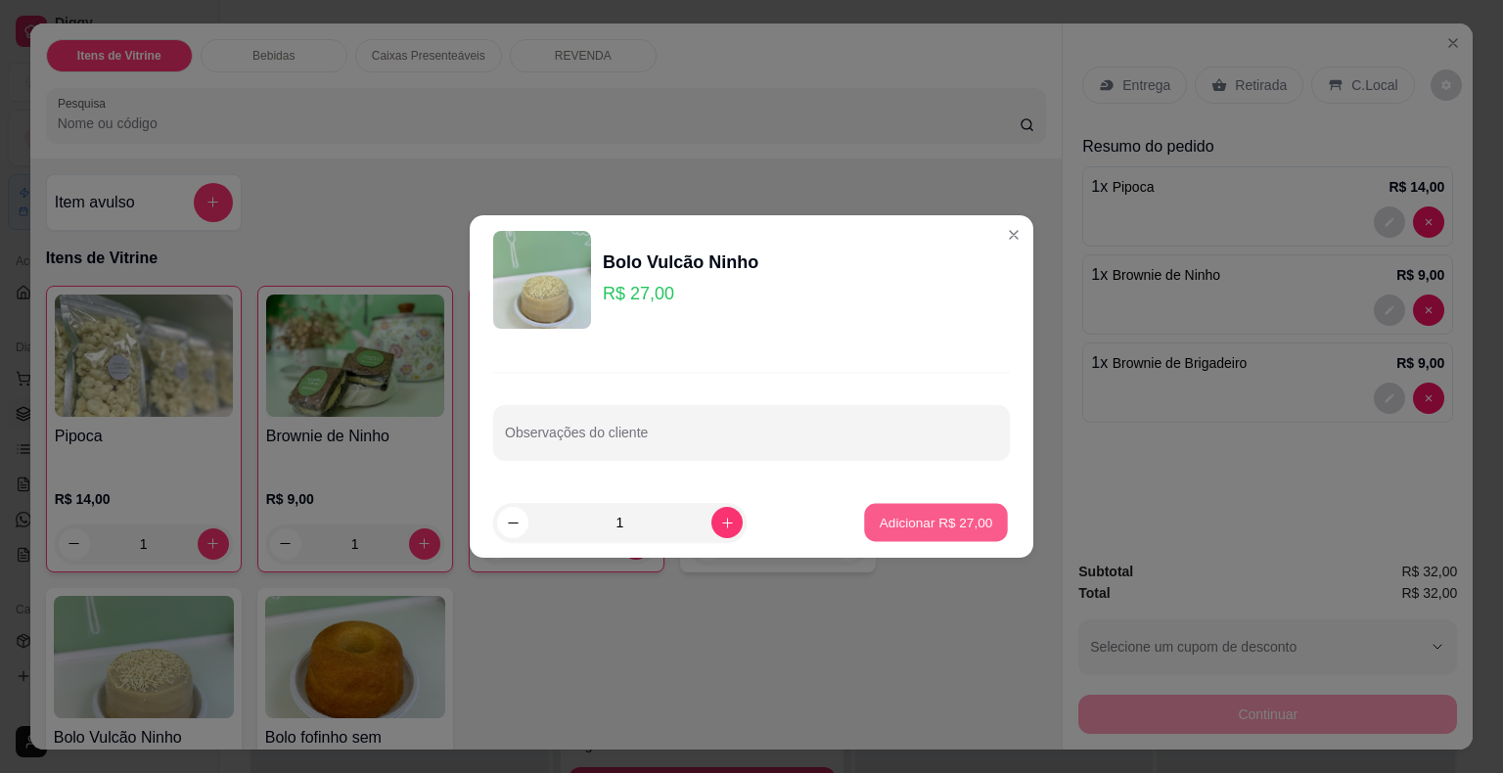
click at [924, 519] on p "Adicionar R$ 27,00" at bounding box center [937, 522] width 114 height 19
type input "1"
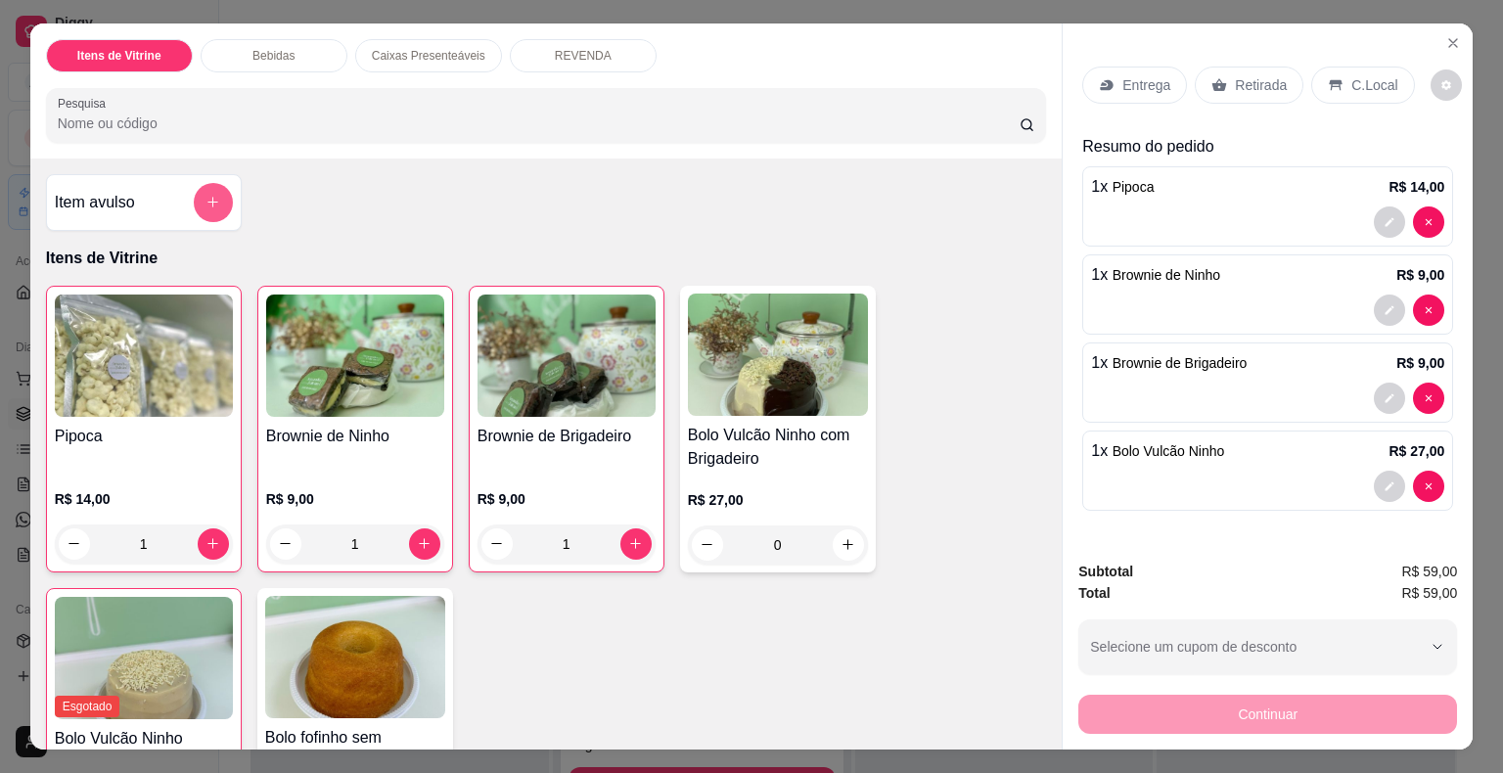
click at [216, 203] on button "add-separate-item" at bounding box center [213, 202] width 39 height 39
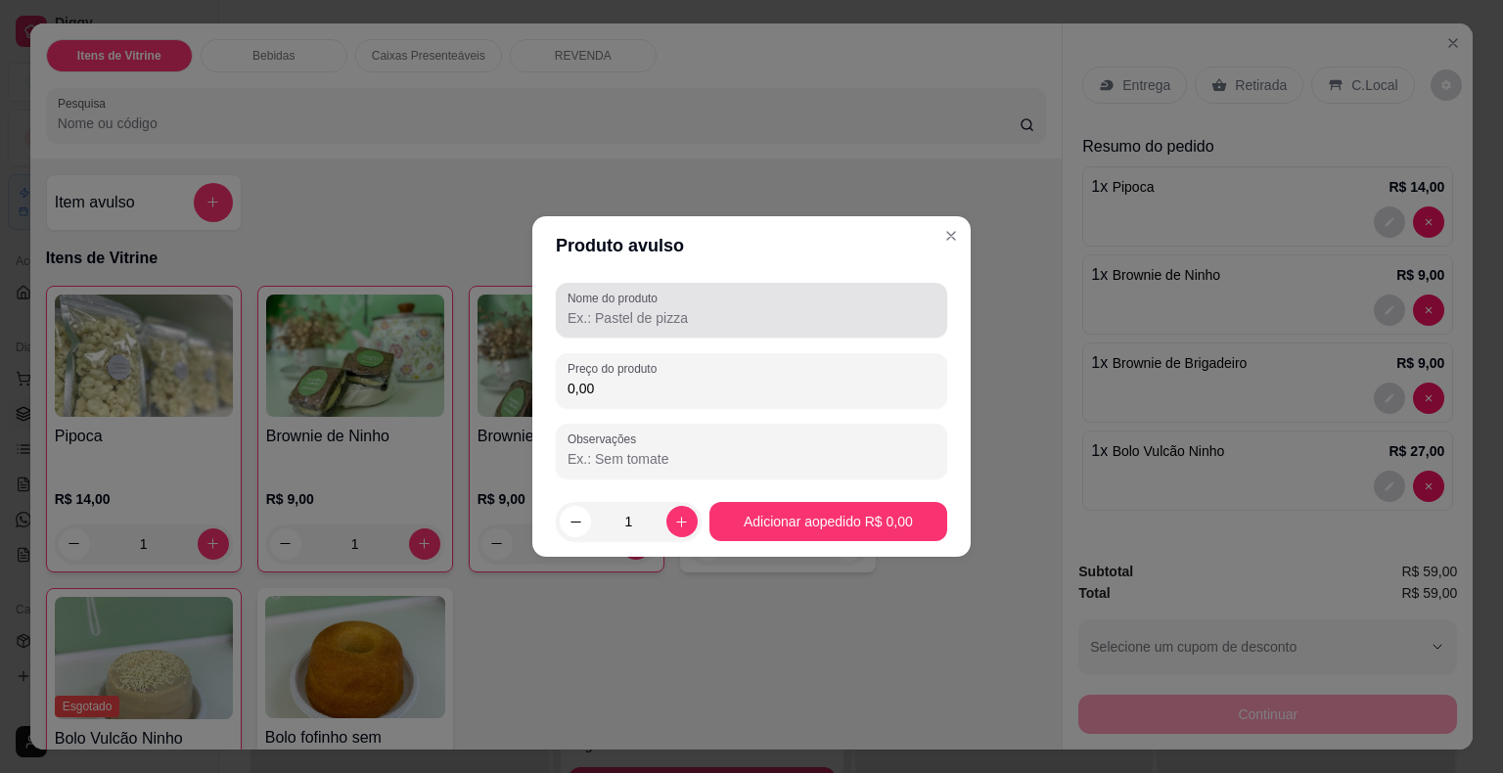
click at [673, 309] on input "Nome do produto" at bounding box center [752, 318] width 368 height 20
type input "caixa"
click at [670, 392] on input "0,00" at bounding box center [752, 389] width 368 height 20
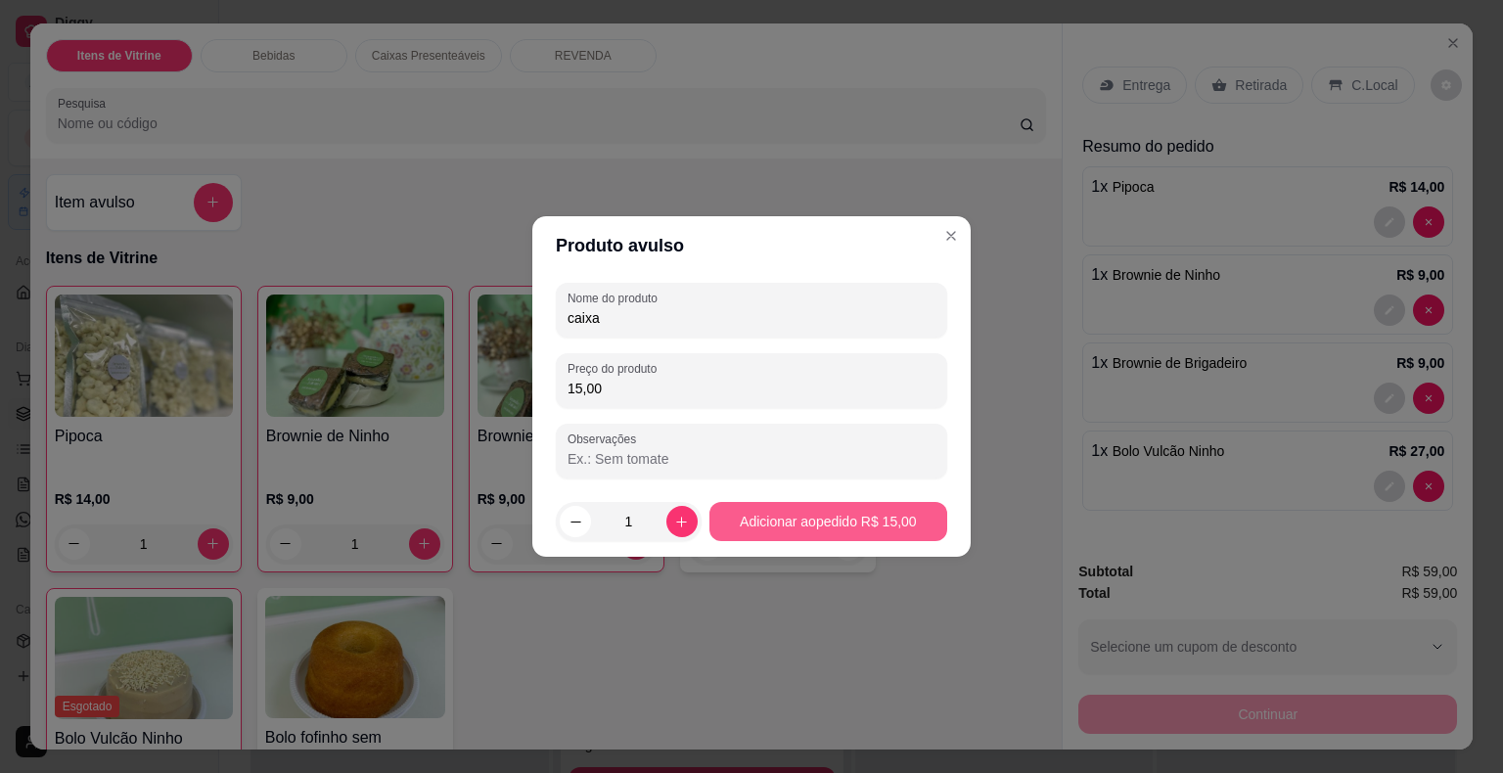
type input "15,00"
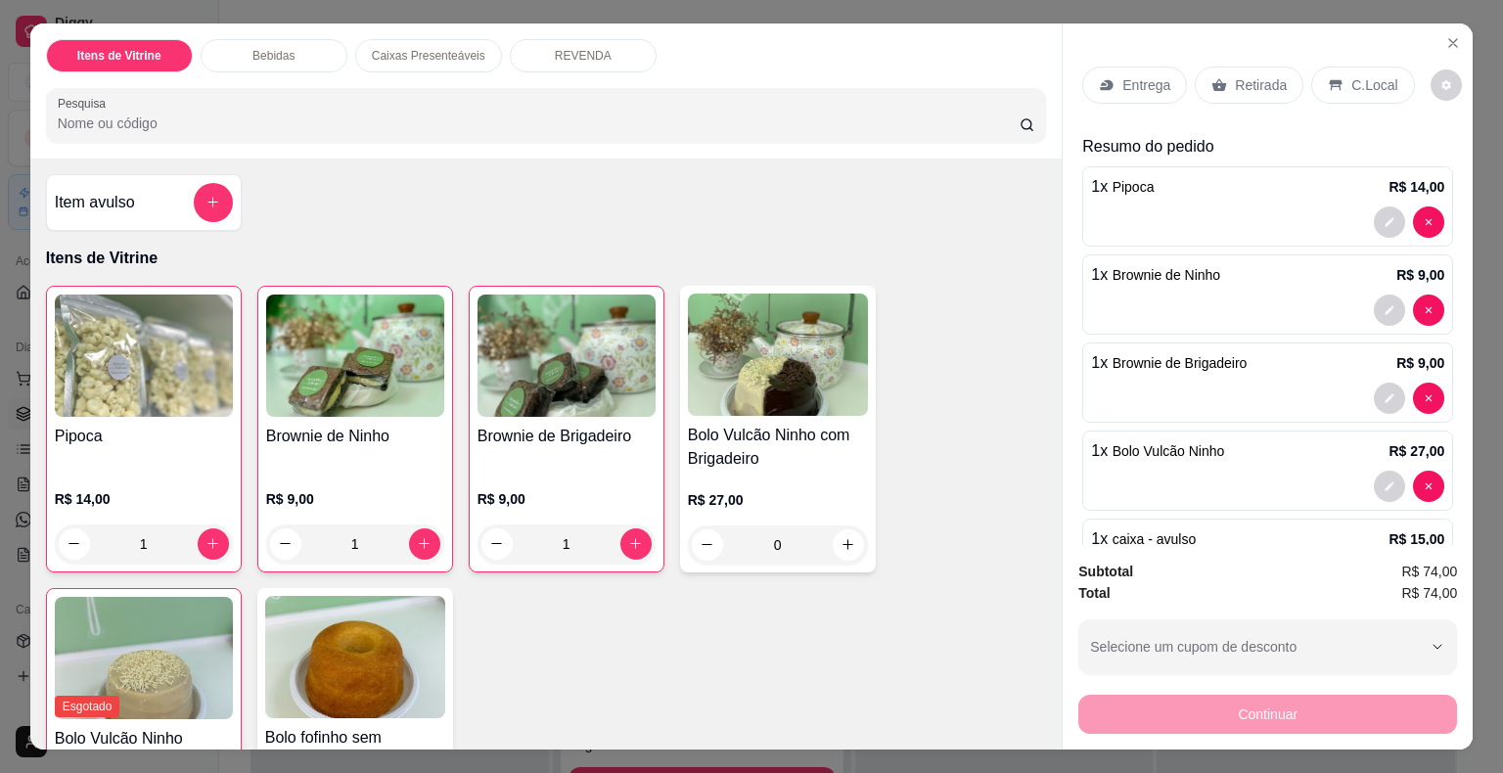
click at [1241, 75] on p "Retirada" at bounding box center [1261, 85] width 52 height 20
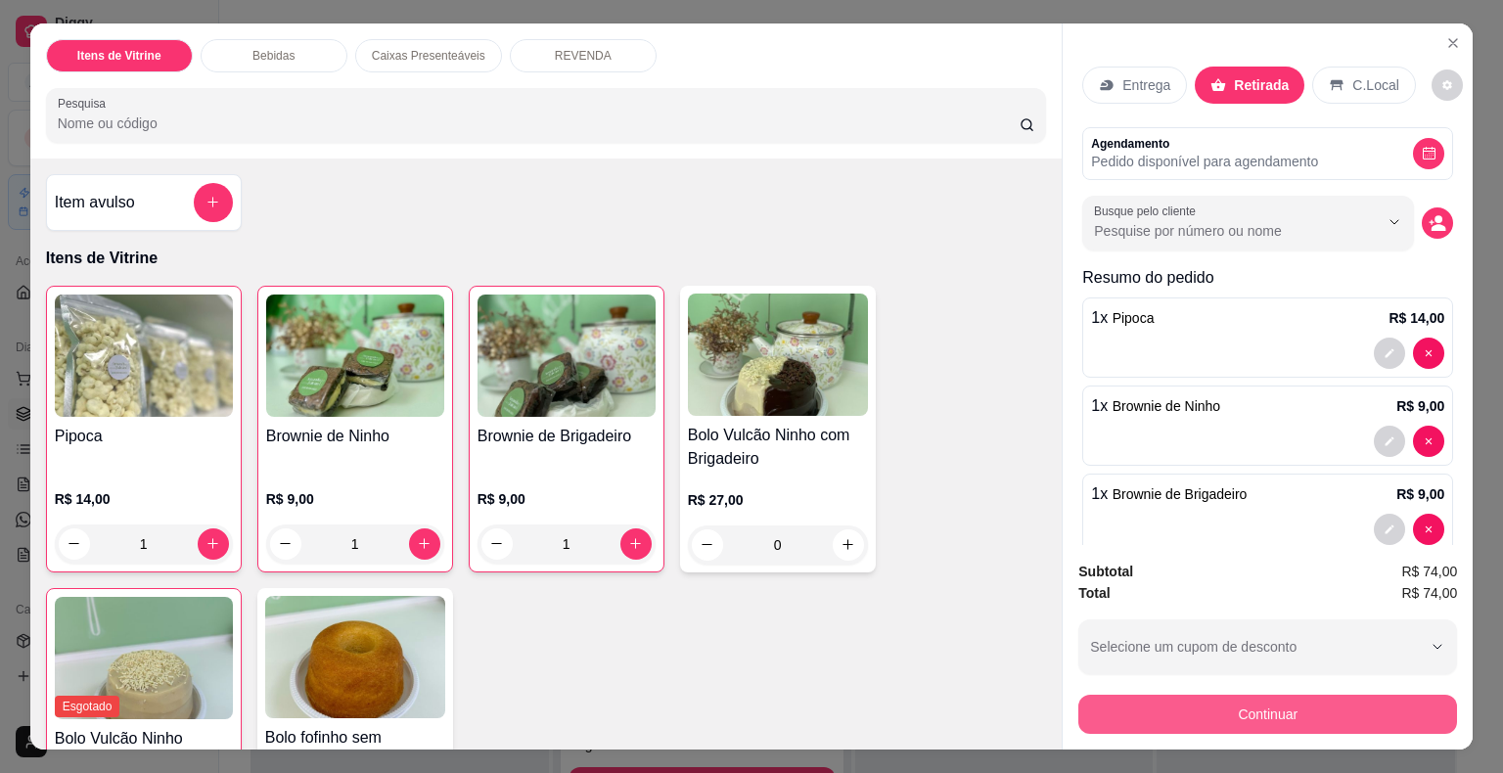
click at [1264, 699] on button "Continuar" at bounding box center [1268, 714] width 379 height 39
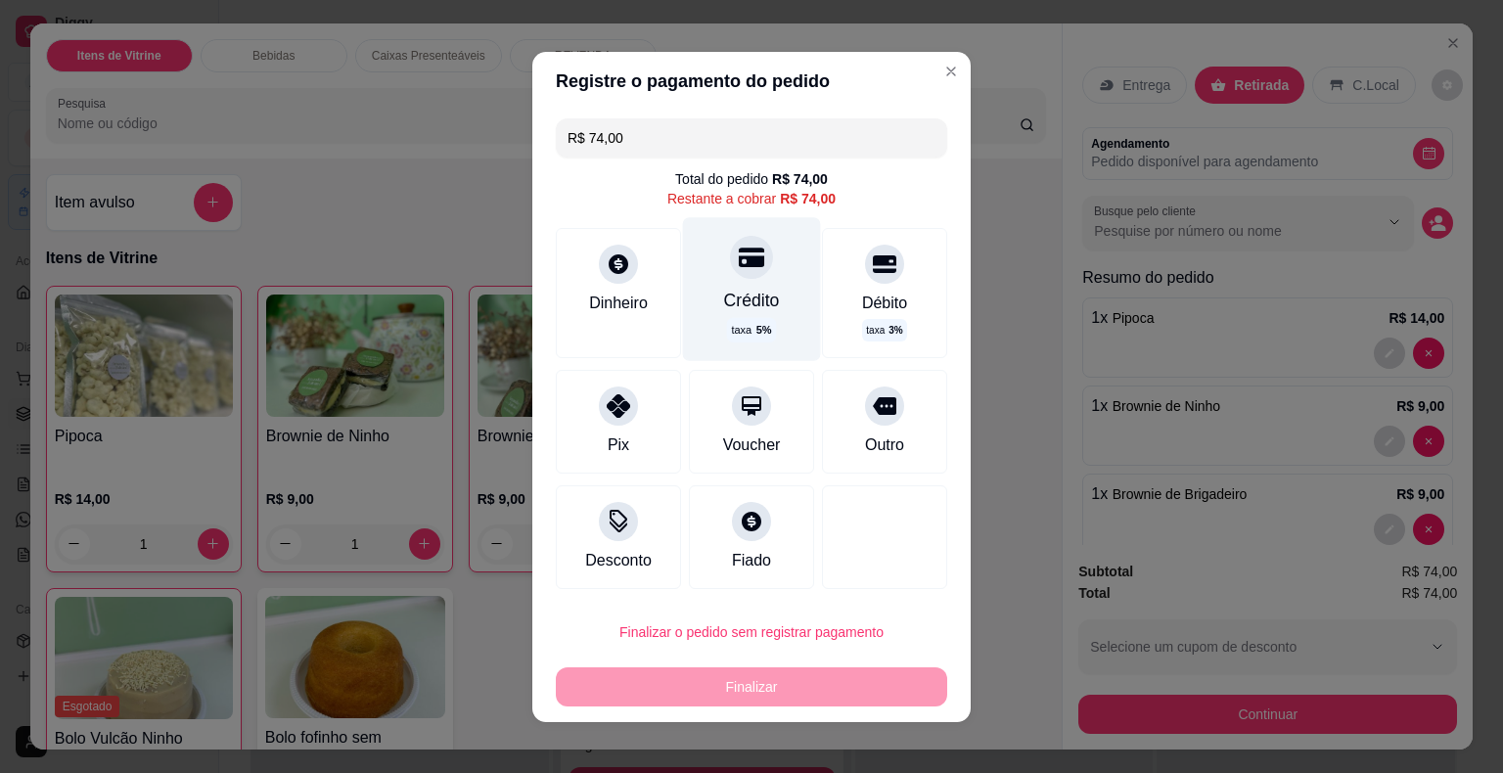
click at [731, 300] on div "Crédito" at bounding box center [752, 299] width 56 height 25
type input "R$ 0,00"
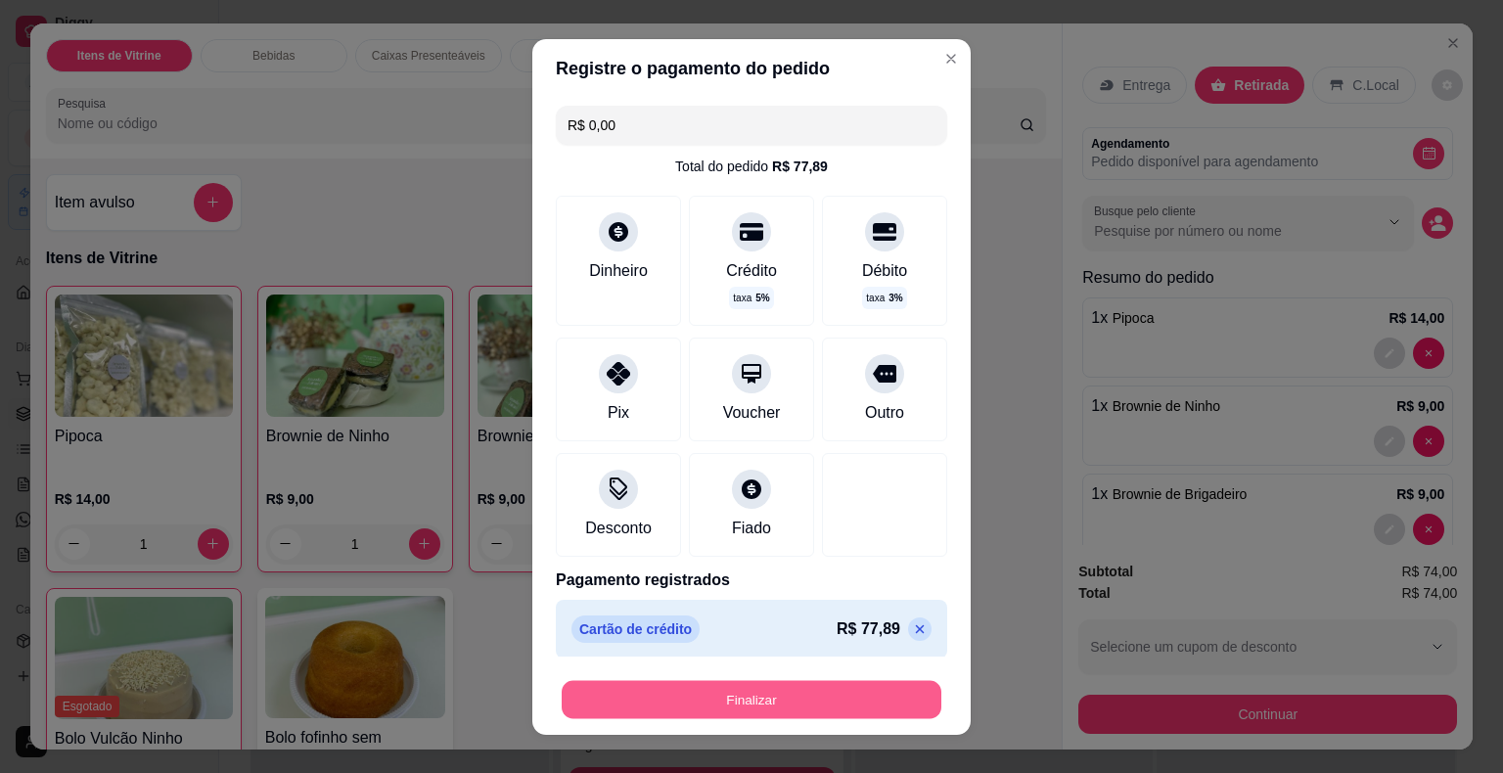
click at [760, 700] on button "Finalizar" at bounding box center [752, 699] width 380 height 38
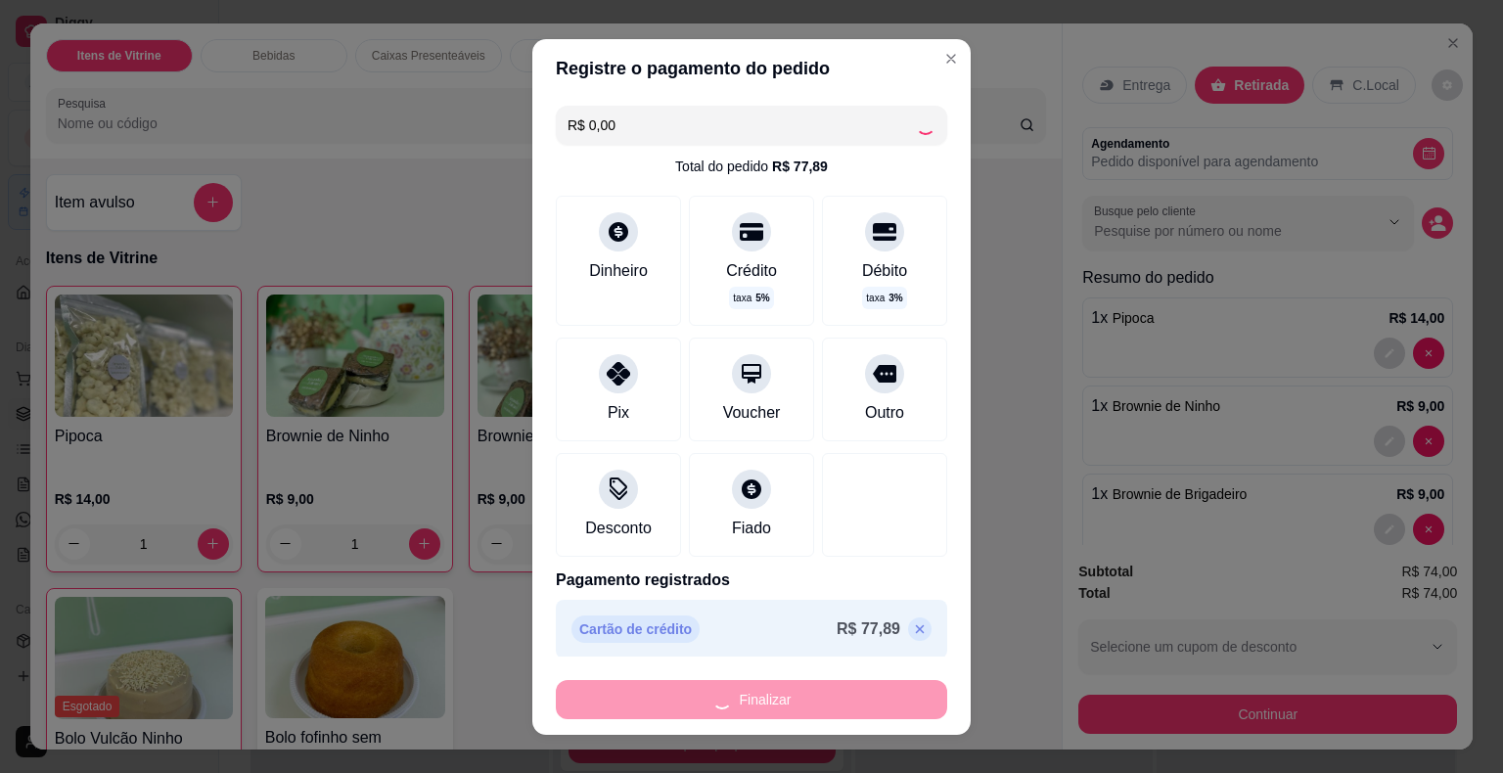
type input "0"
type input "-R$ 74,00"
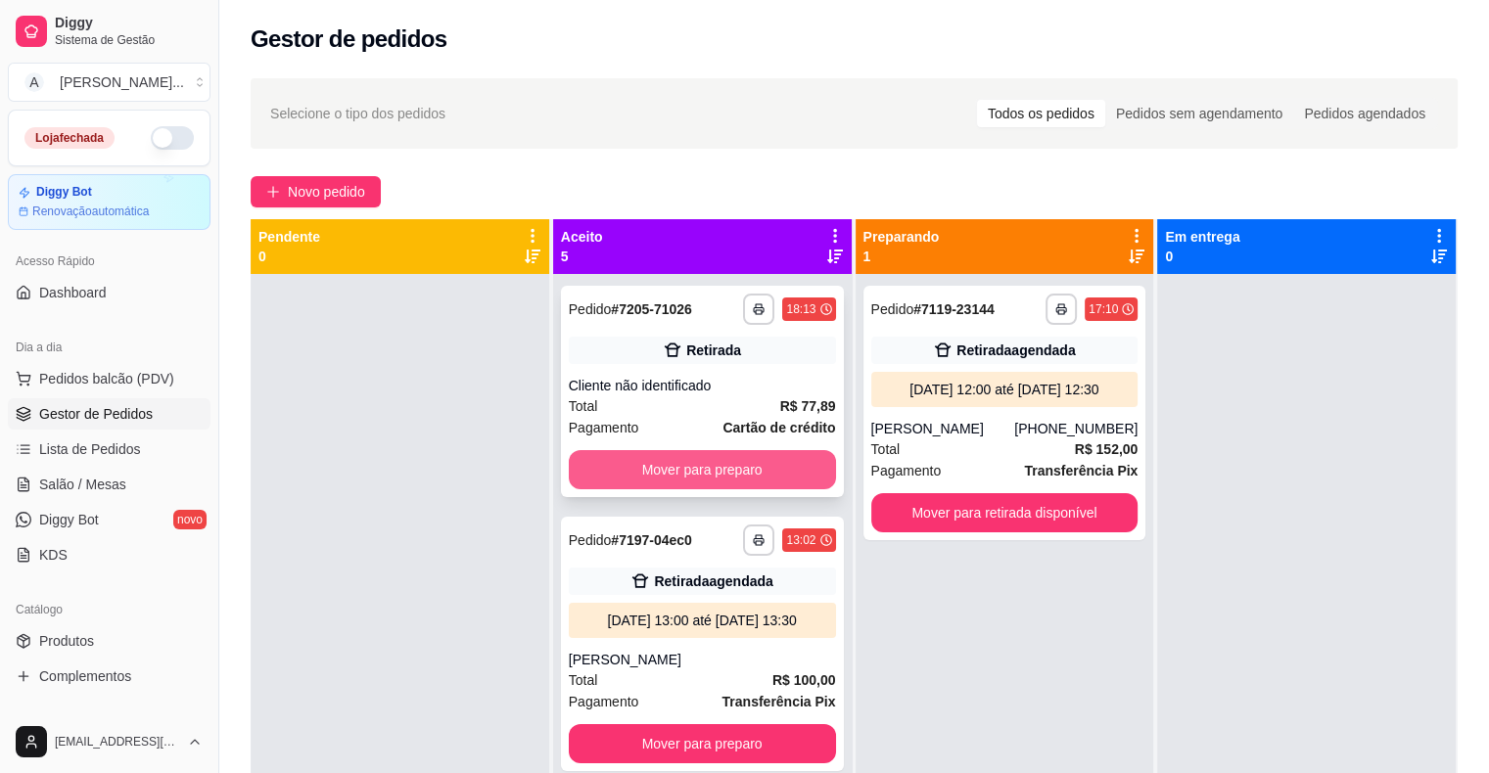
click at [771, 481] on button "Mover para preparo" at bounding box center [702, 469] width 267 height 39
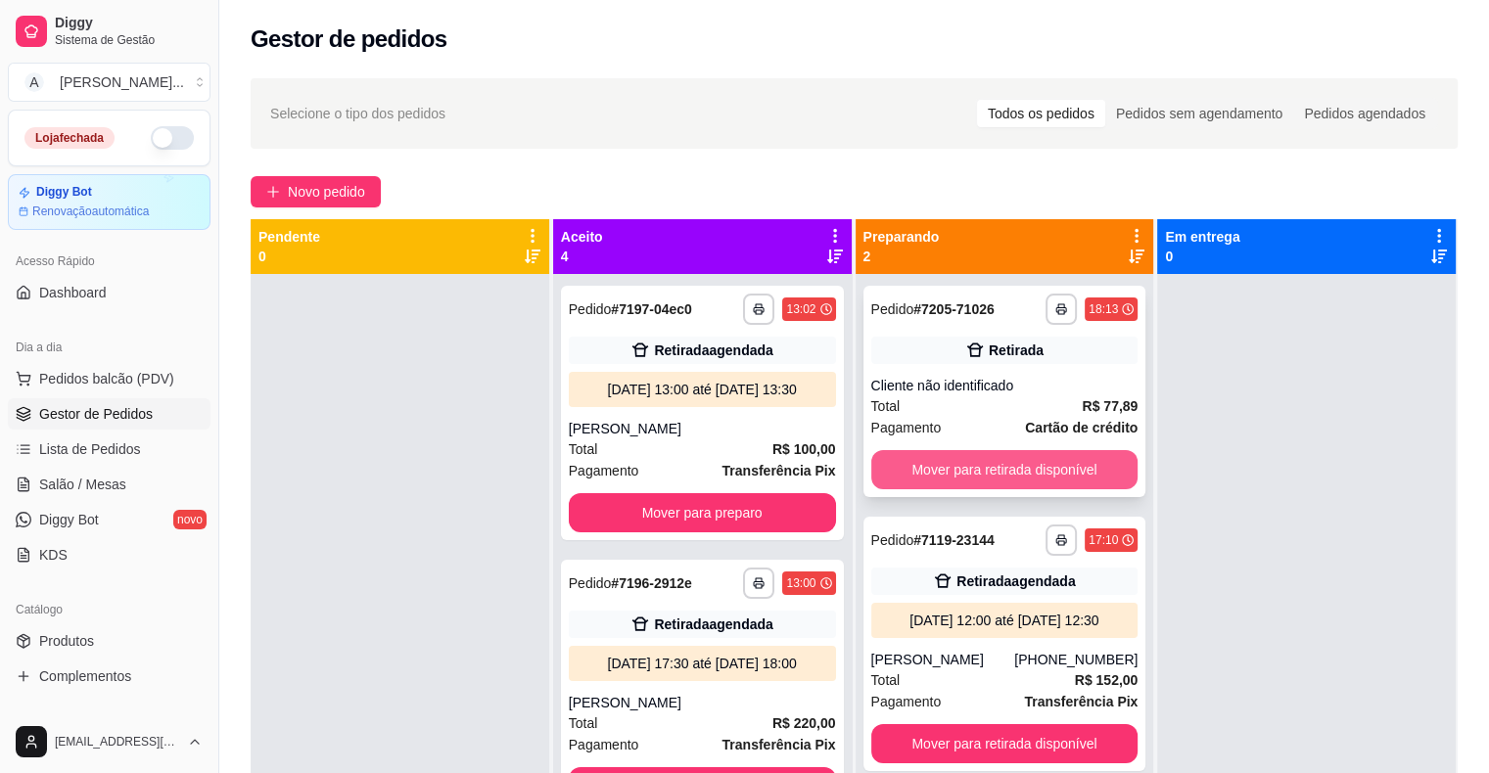
click at [909, 468] on button "Mover para retirada disponível" at bounding box center [1004, 469] width 267 height 39
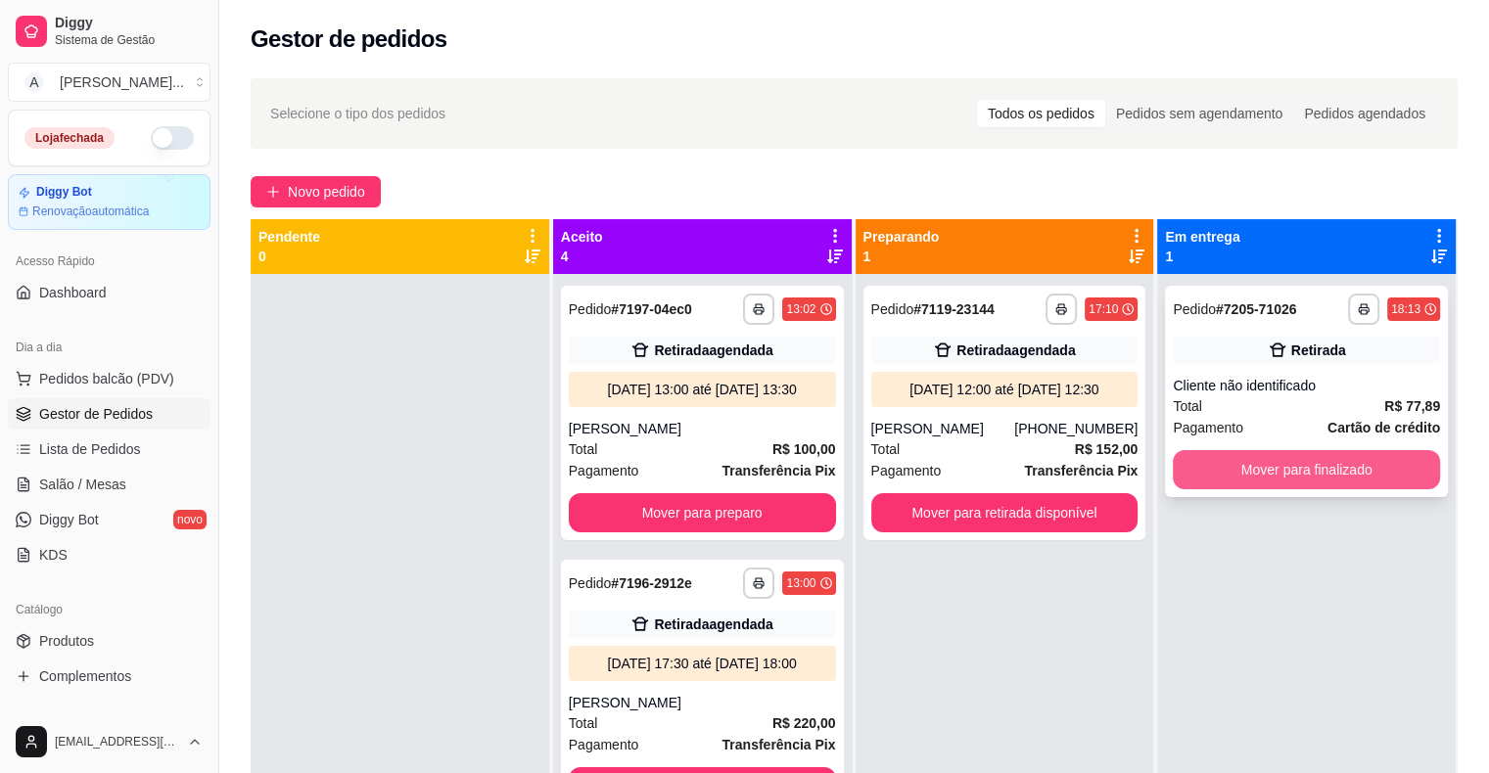
click at [1269, 463] on button "Mover para finalizado" at bounding box center [1306, 469] width 267 height 39
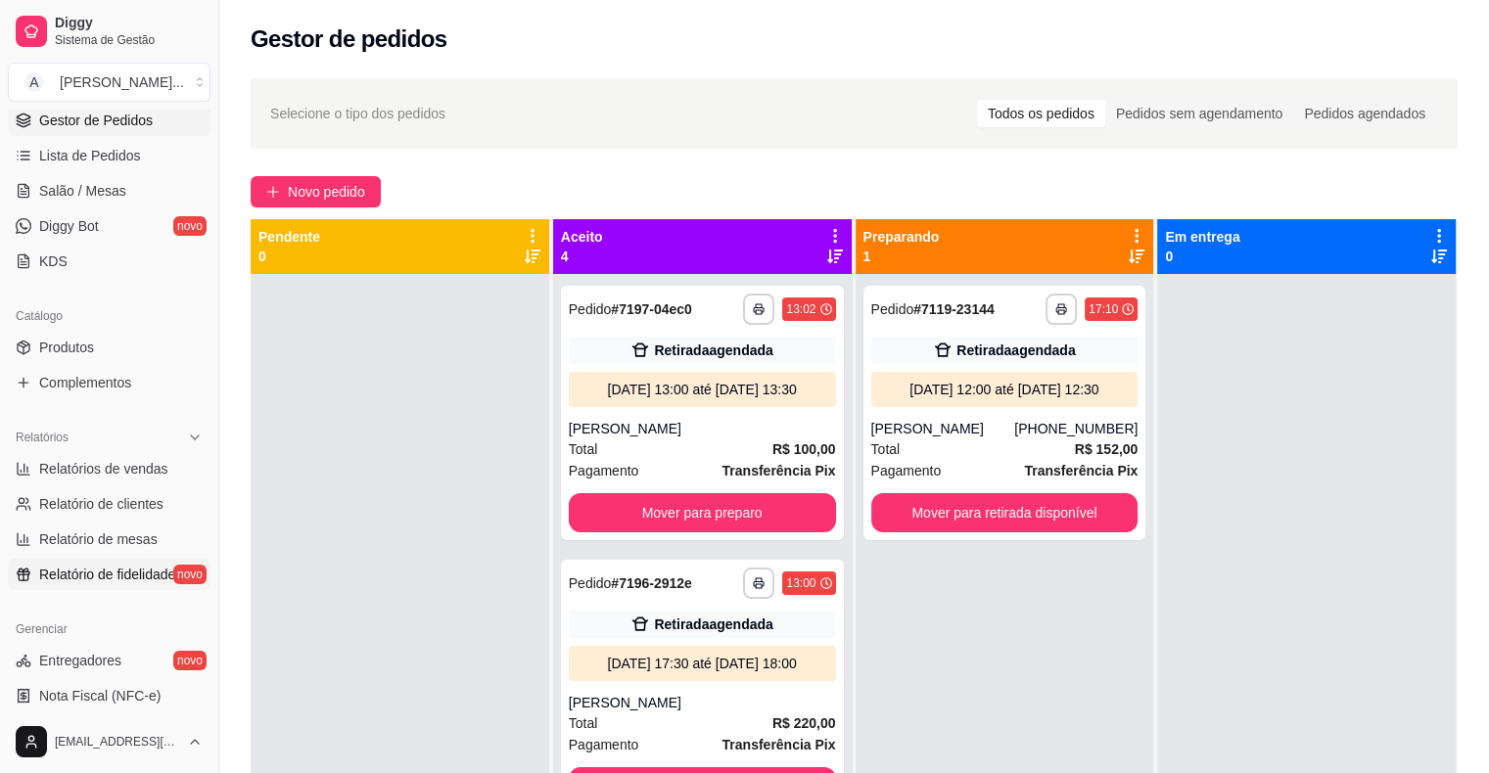
scroll to position [489, 0]
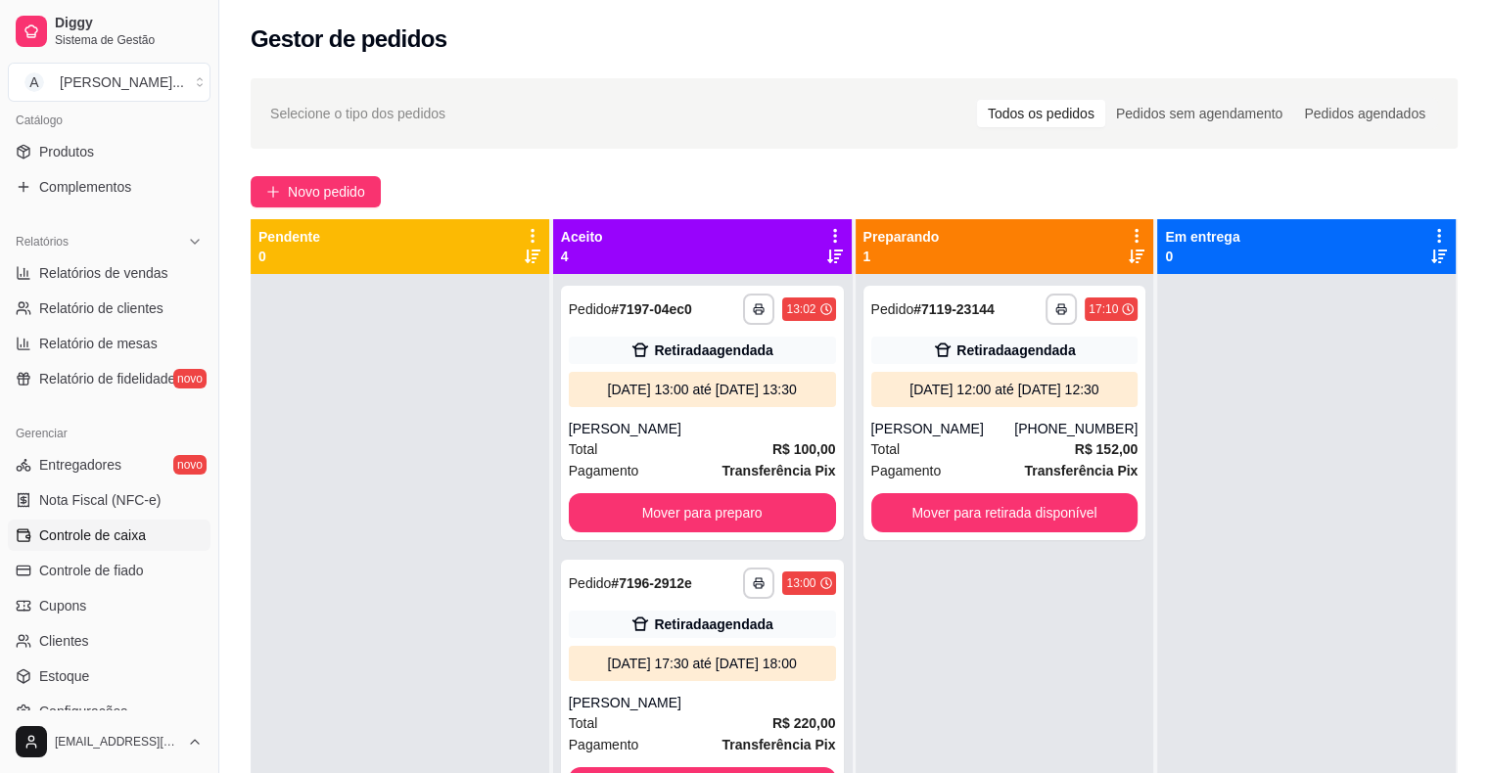
click at [138, 534] on span "Controle de caixa" at bounding box center [92, 536] width 107 height 20
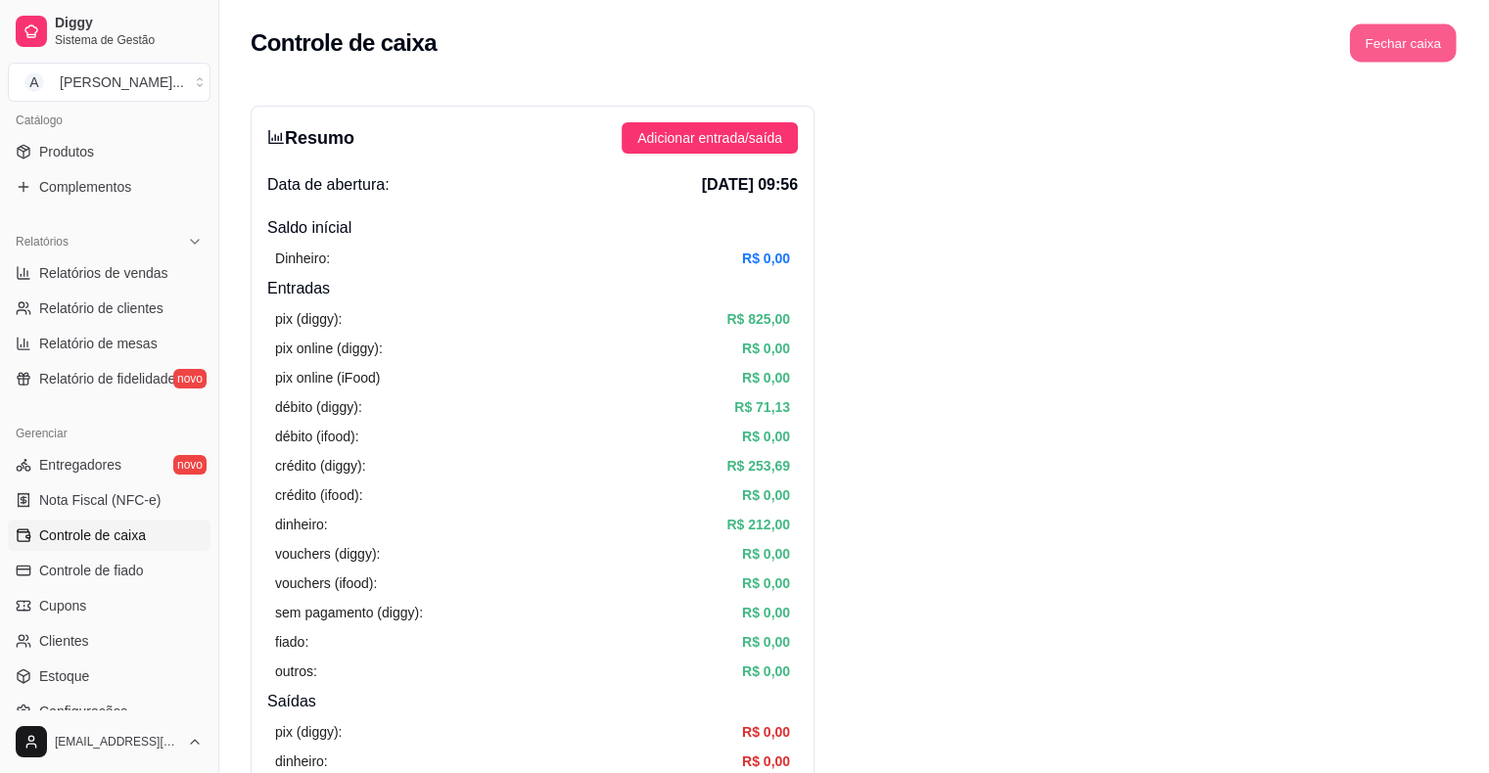
click at [1388, 44] on button "Fechar caixa" at bounding box center [1403, 43] width 107 height 38
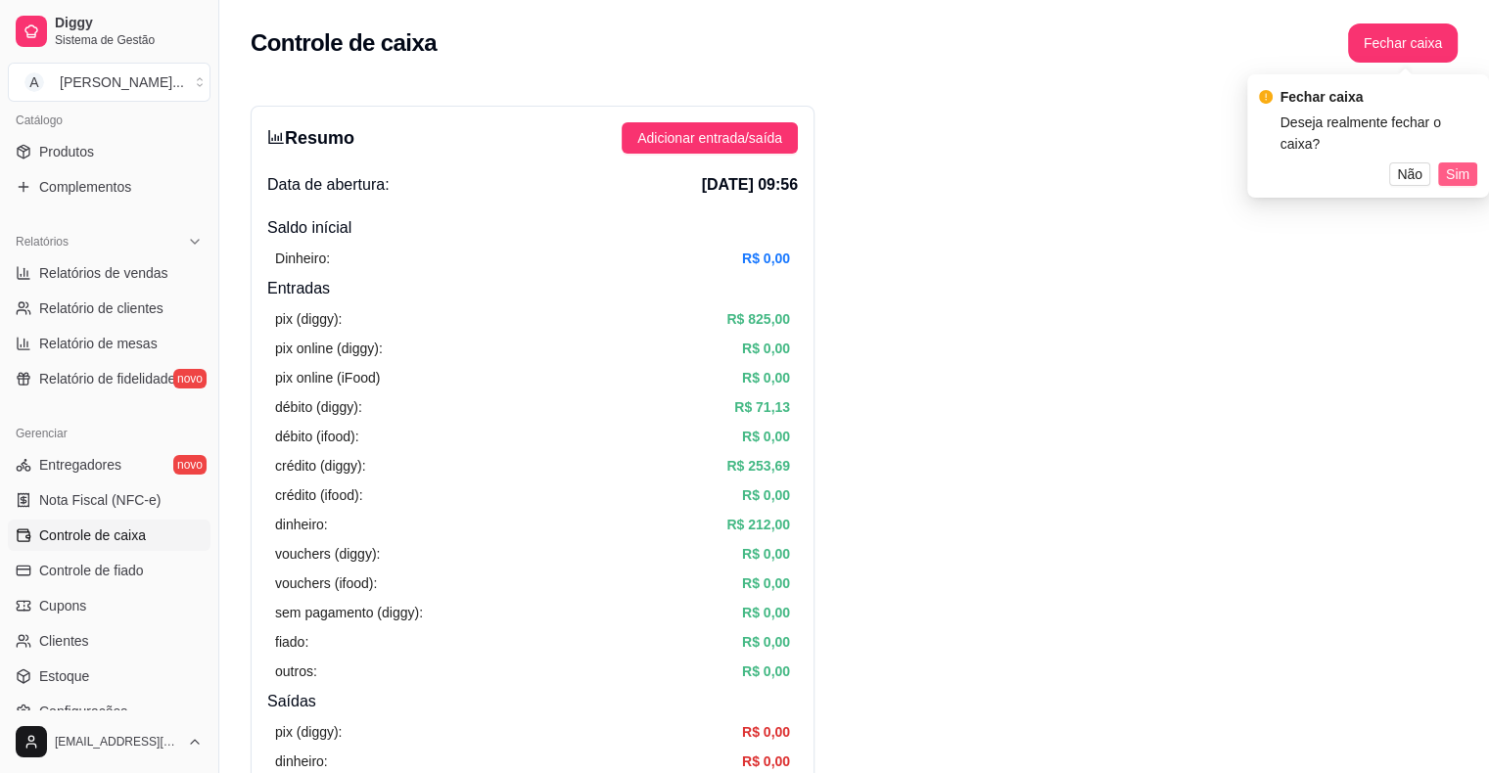
click at [1462, 176] on span "Sim" at bounding box center [1457, 174] width 23 height 22
